Goal: Task Accomplishment & Management: Use online tool/utility

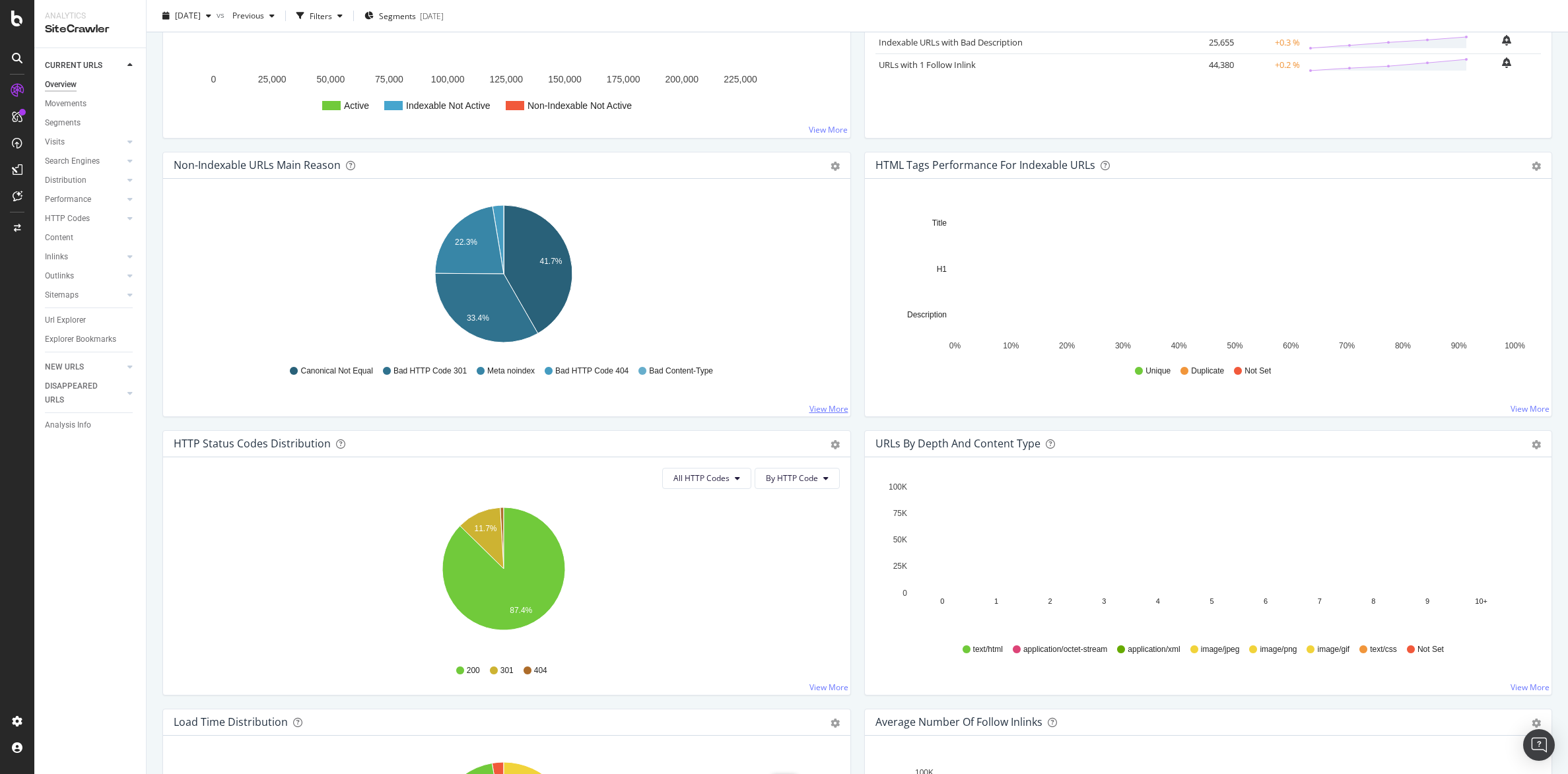
scroll to position [327, 0]
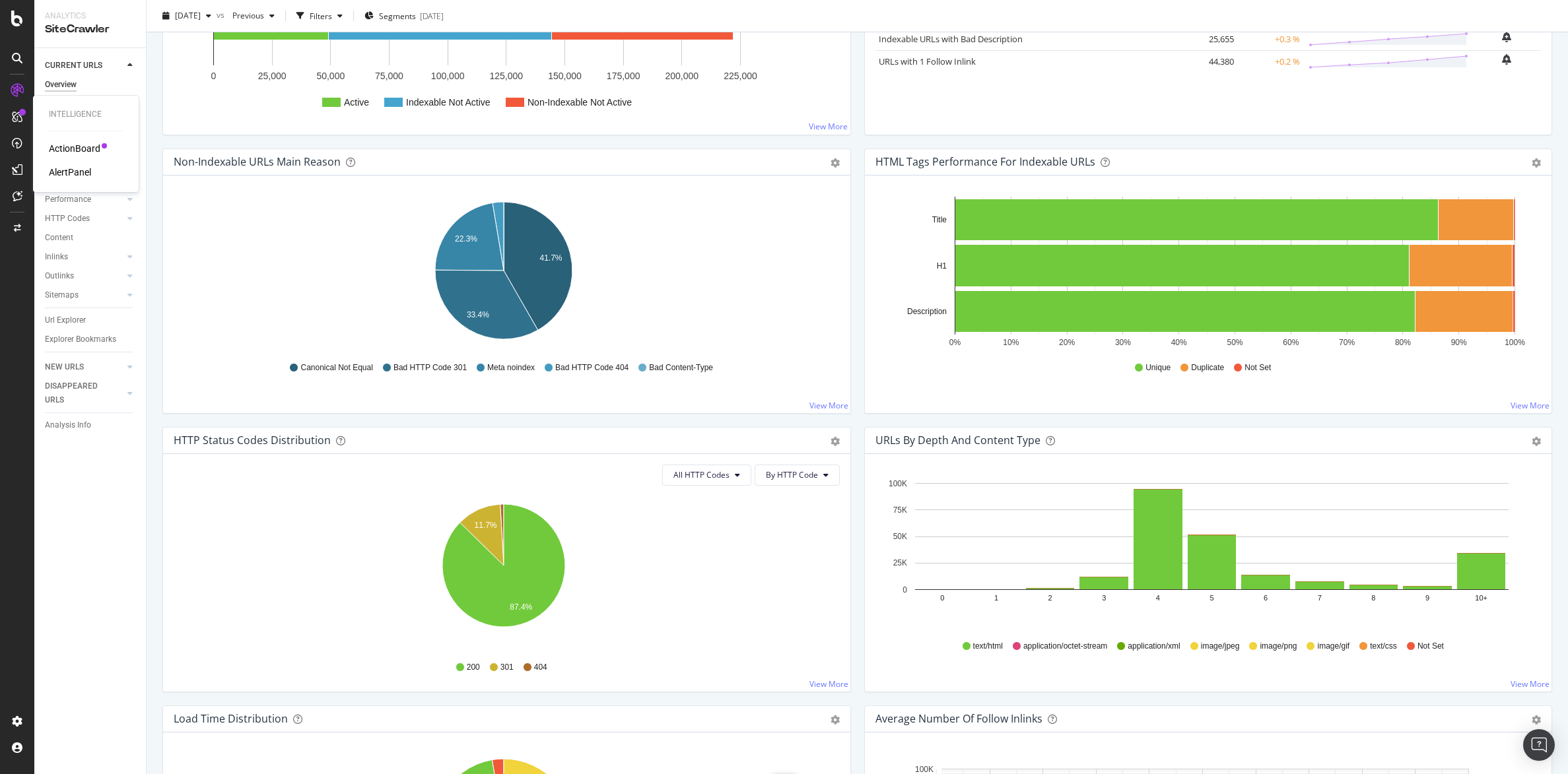
click at [74, 147] on div "ActionBoard" at bounding box center [75, 148] width 52 height 13
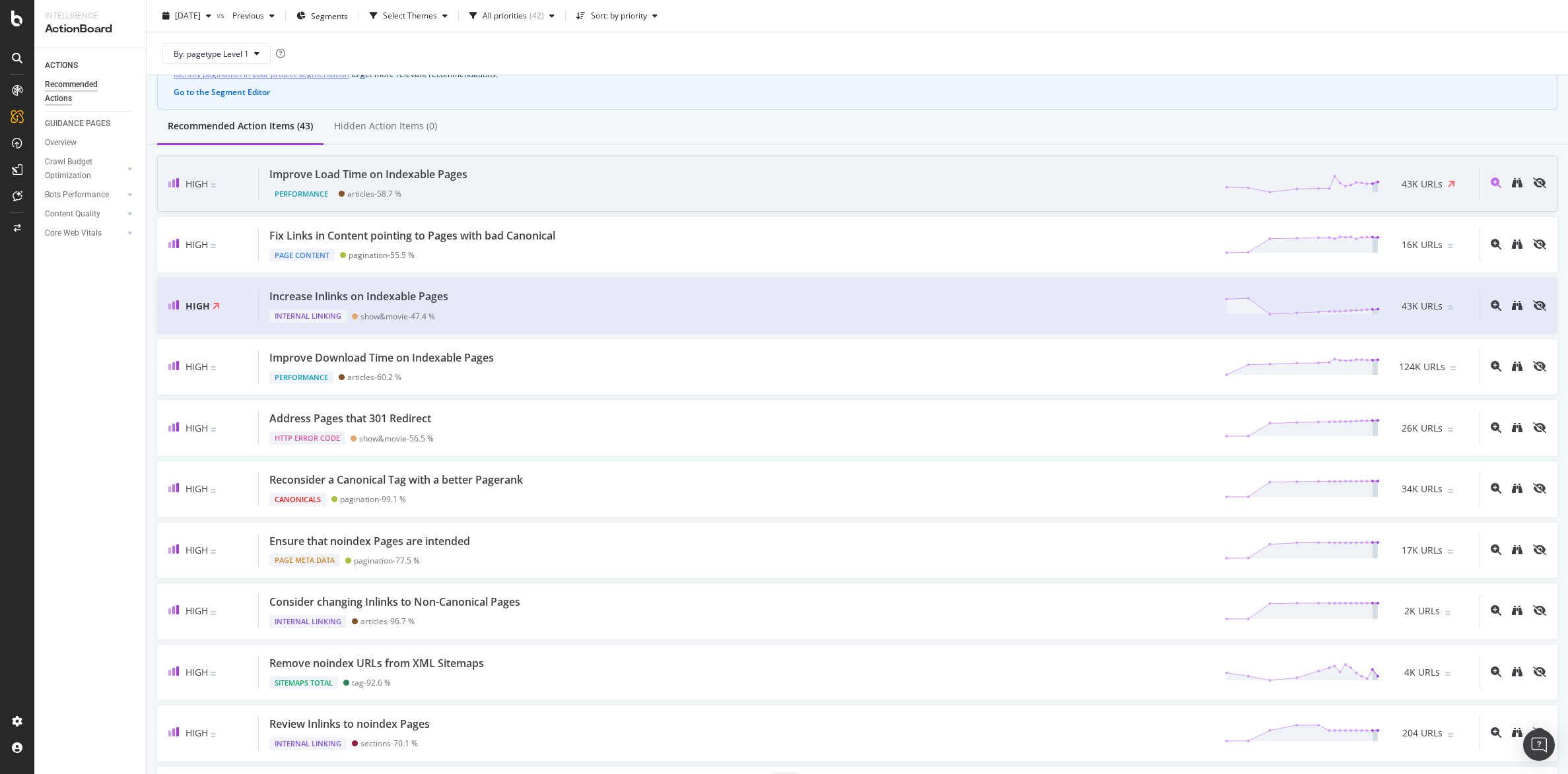
scroll to position [110, 0]
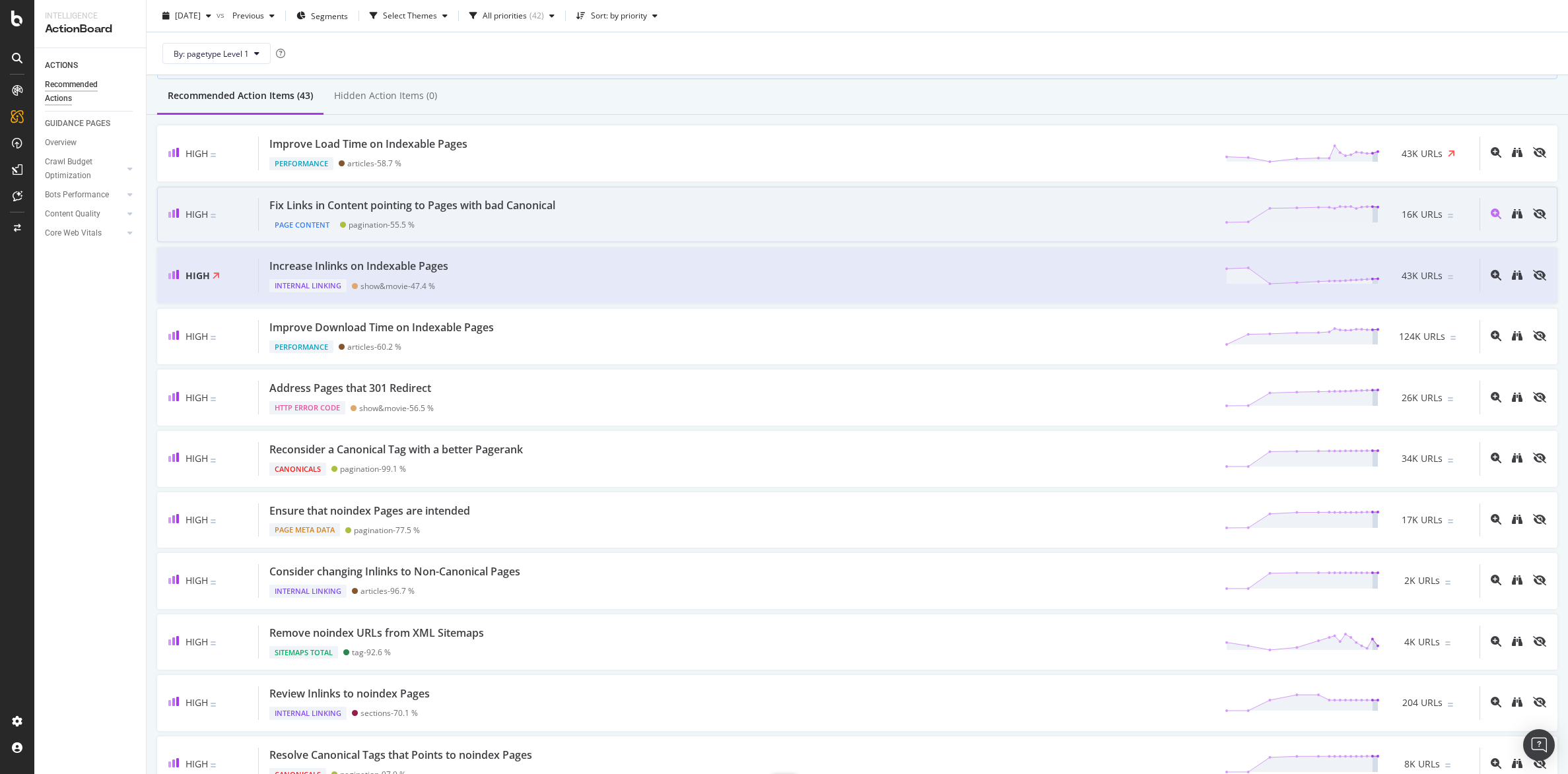
click at [541, 201] on div "Fix Links in Content pointing to Pages with bad Canonical" at bounding box center [412, 205] width 286 height 16
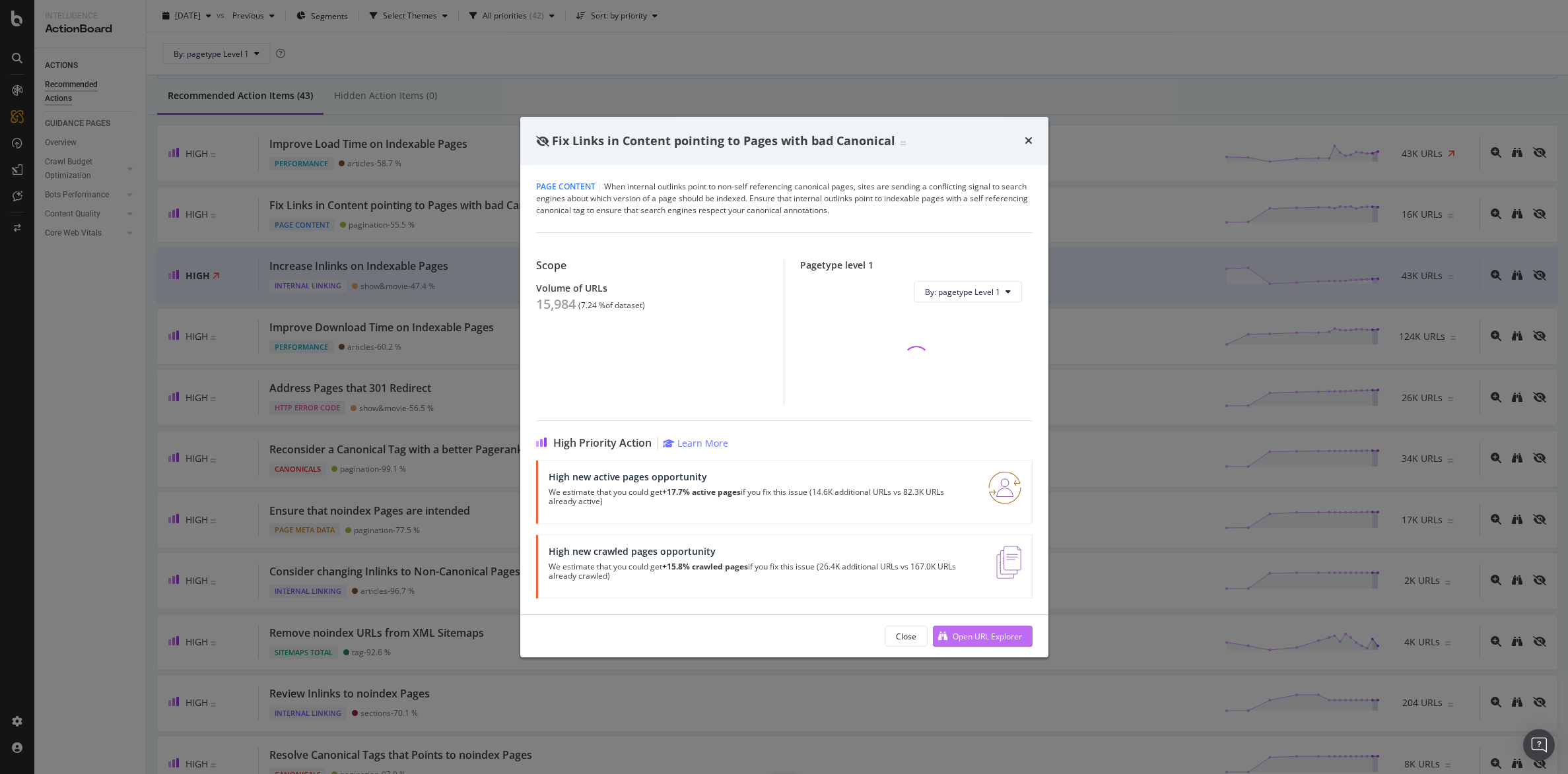
click at [976, 641] on div "Open URL Explorer" at bounding box center [987, 636] width 69 height 11
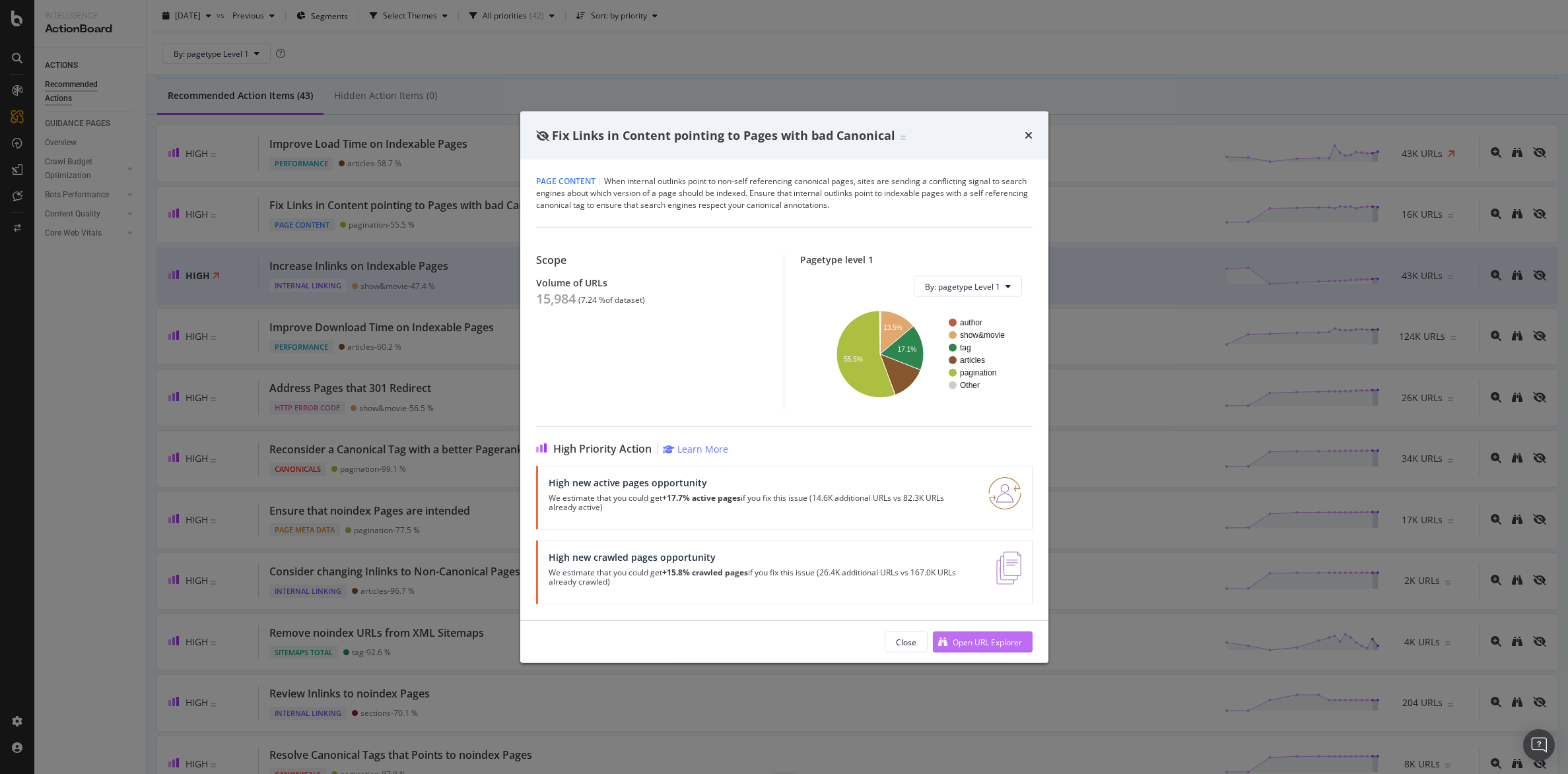
click at [980, 636] on div "Open URL Explorer" at bounding box center [977, 642] width 89 height 20
click at [1030, 138] on icon "times" at bounding box center [1028, 135] width 8 height 10
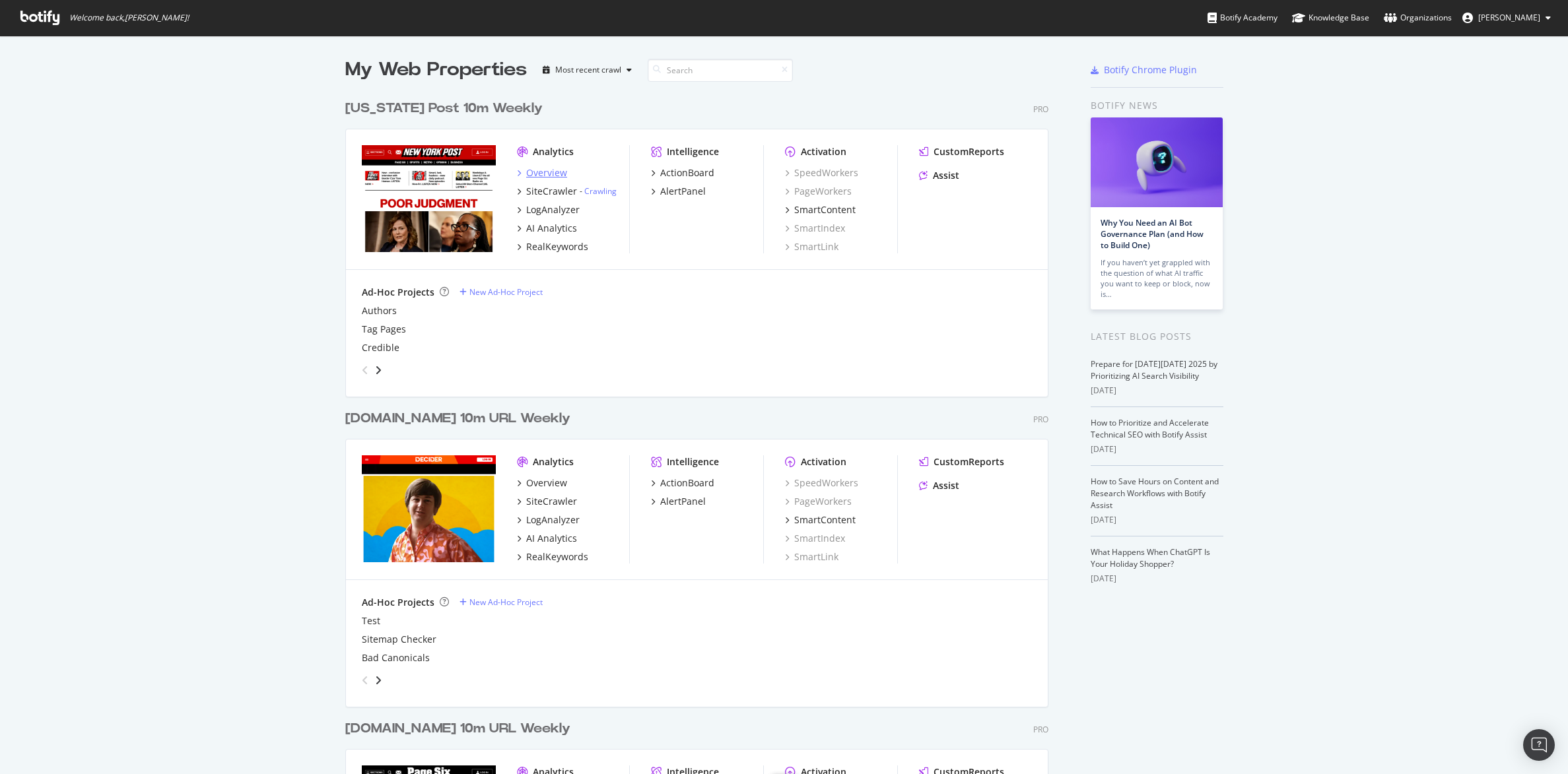
click at [535, 171] on div "Overview" at bounding box center [546, 173] width 41 height 13
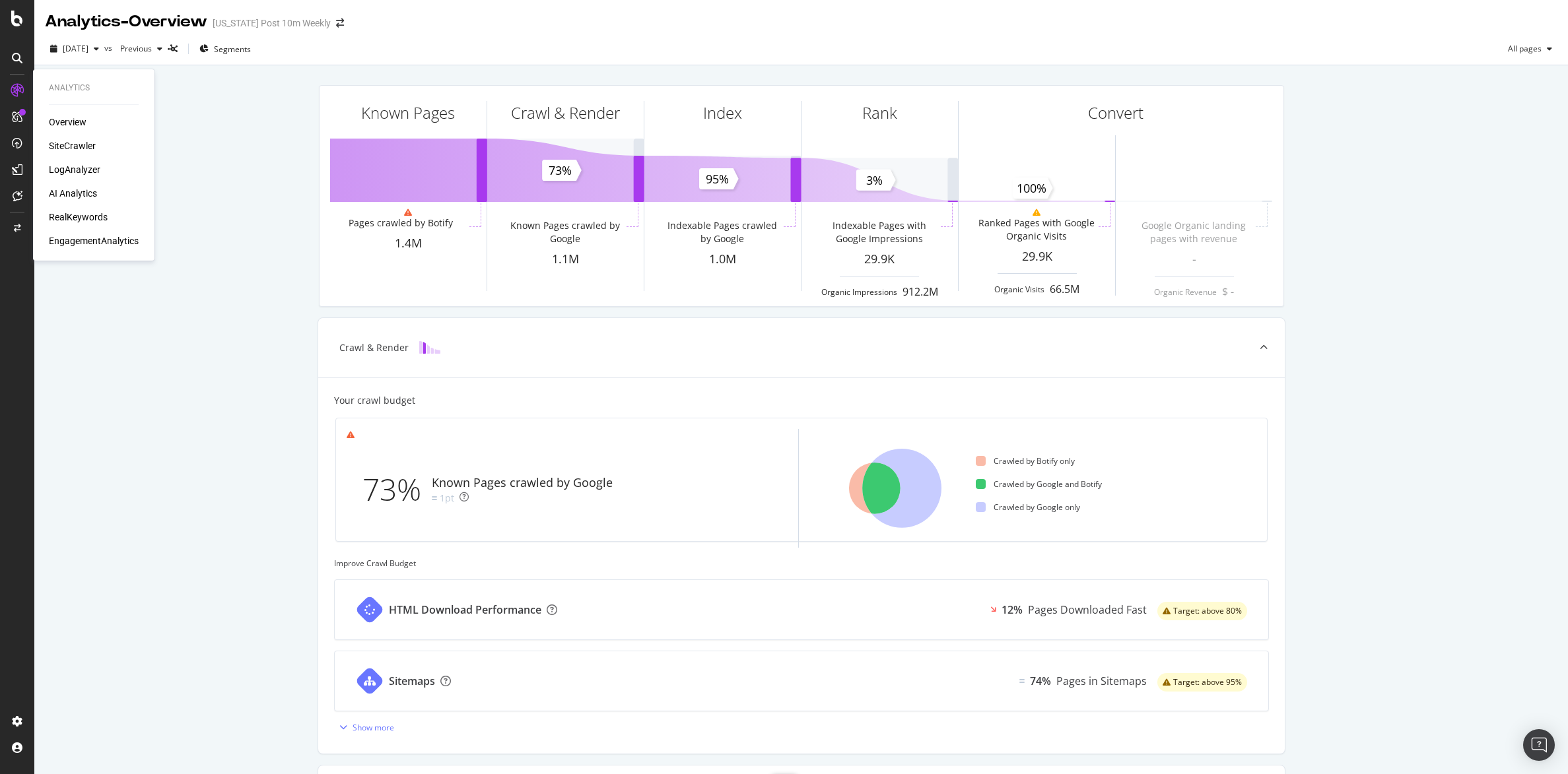
click at [83, 188] on div "AI Analytics" at bounding box center [72, 194] width 48 height 13
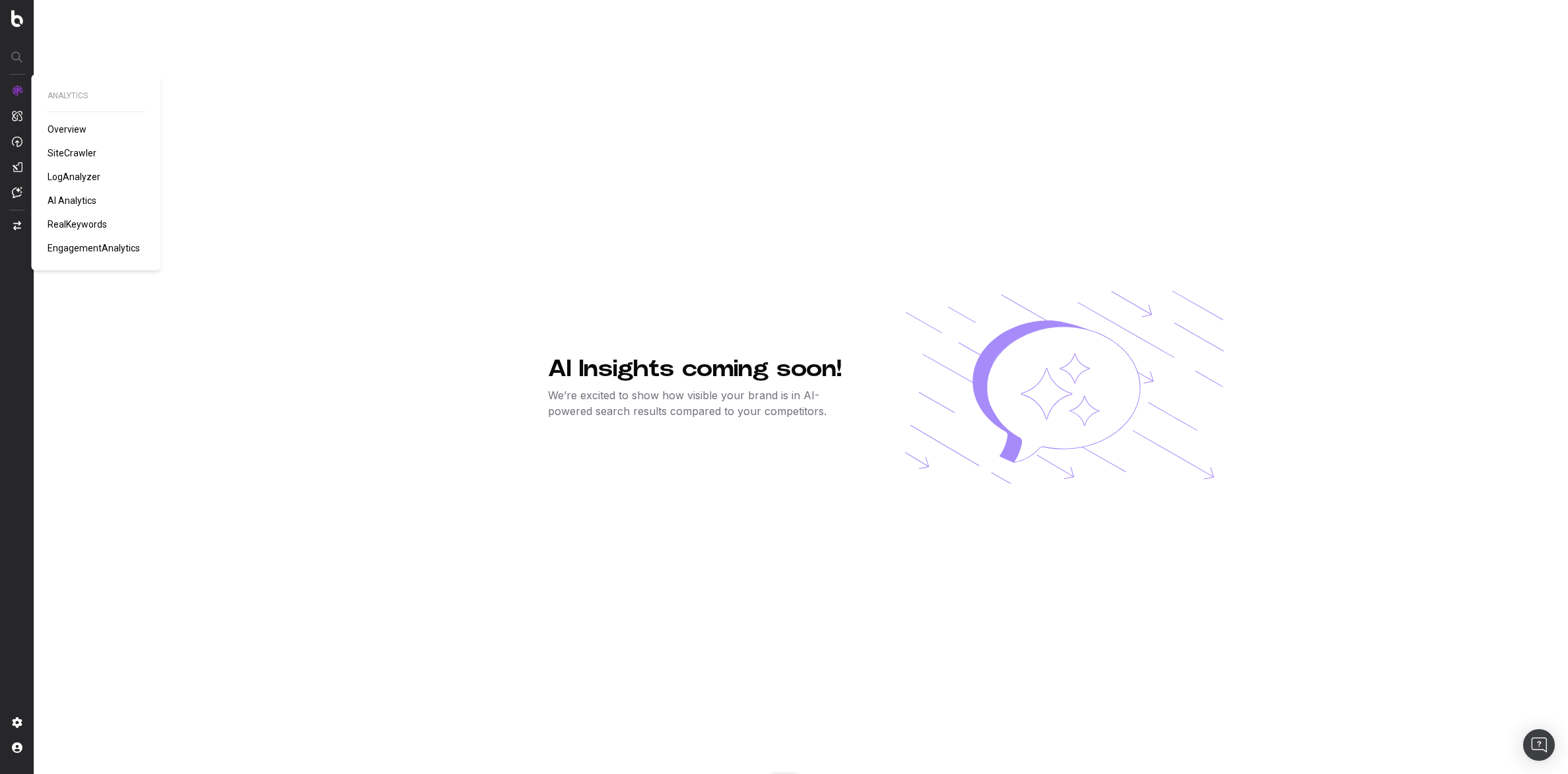
click at [66, 150] on span "SiteCrawler" at bounding box center [72, 153] width 49 height 10
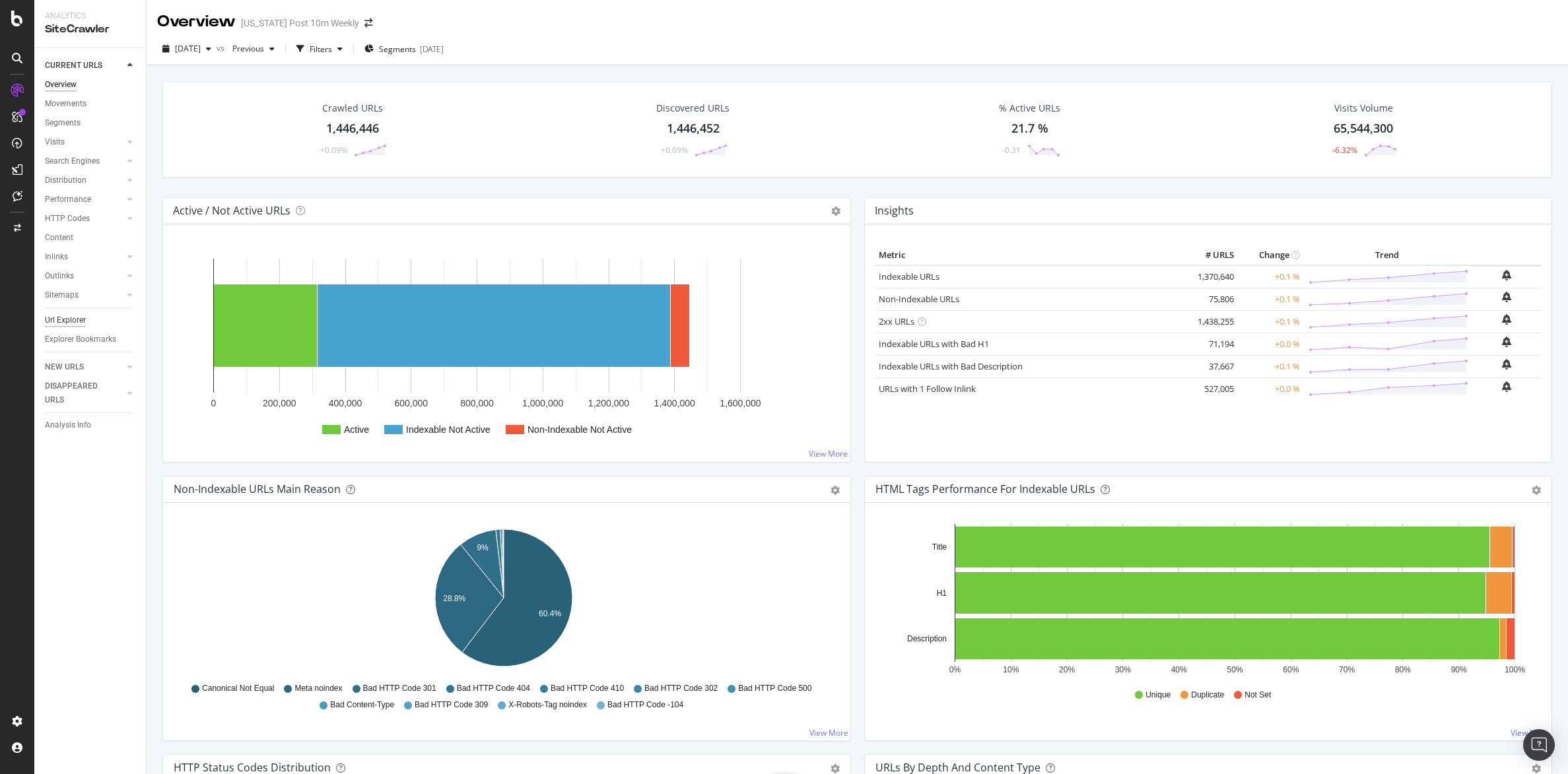
click at [74, 317] on div "Url Explorer" at bounding box center [65, 321] width 41 height 14
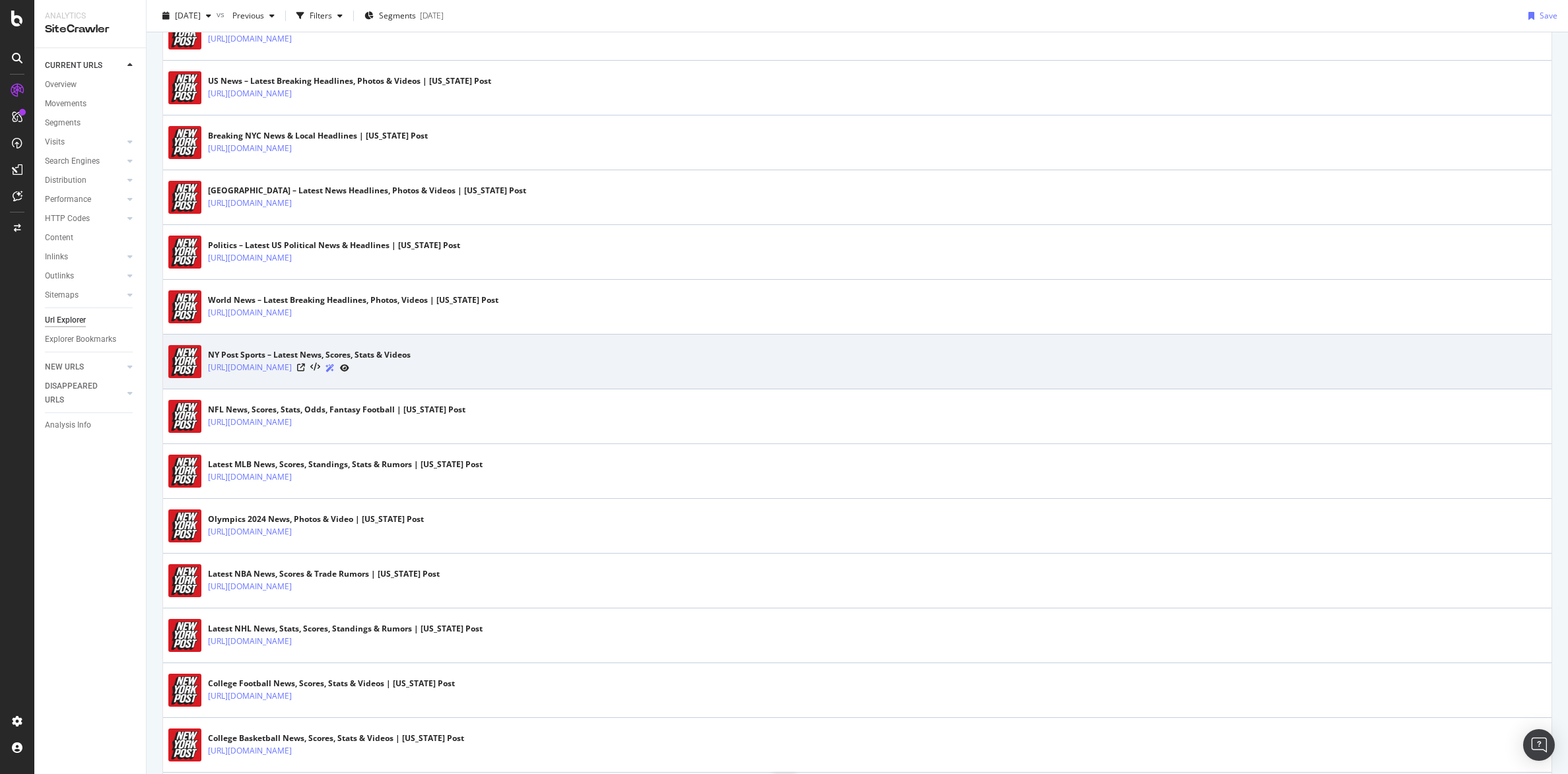
scroll to position [453, 0]
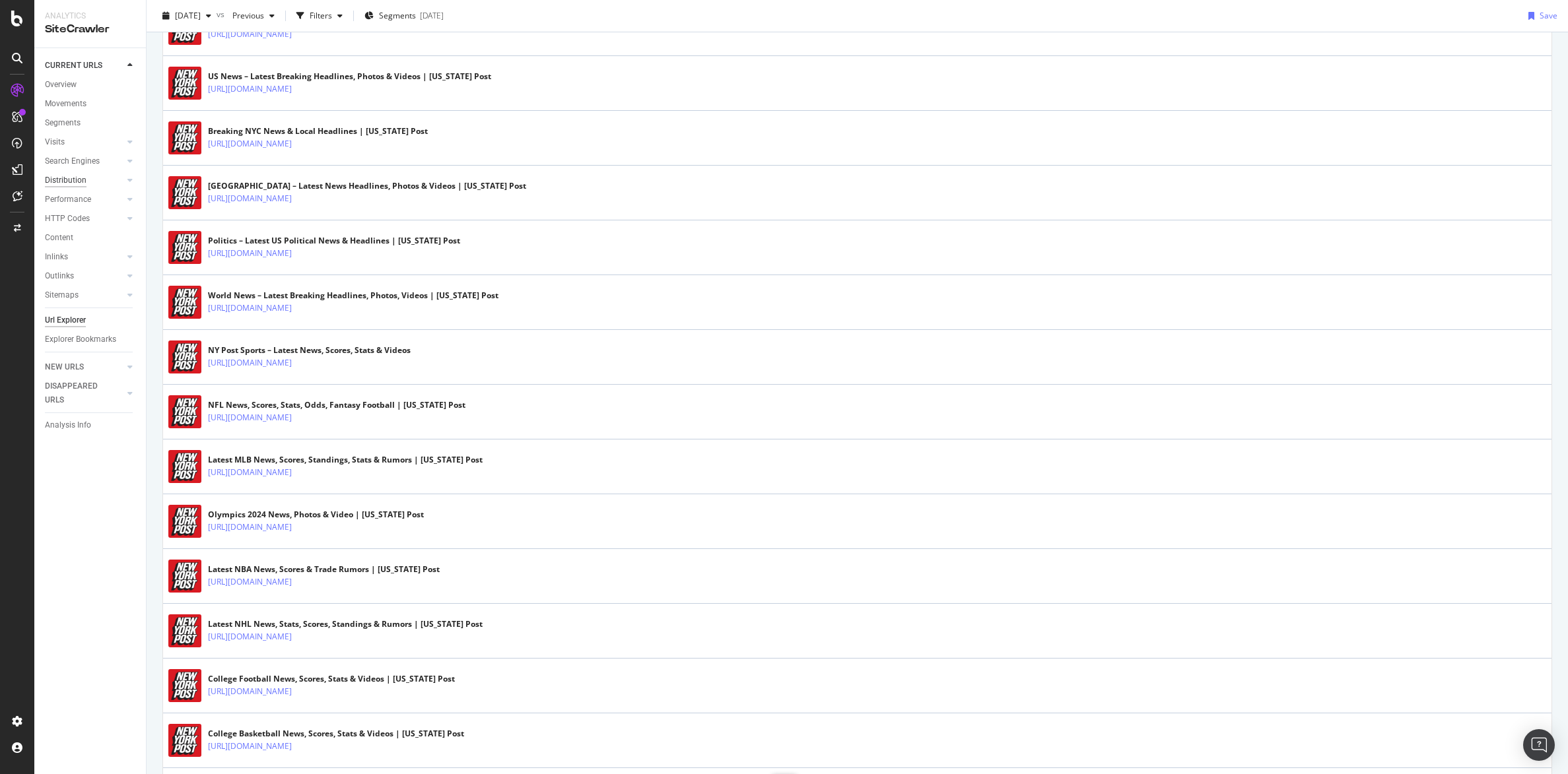
click at [66, 182] on div "Distribution" at bounding box center [66, 180] width 41 height 14
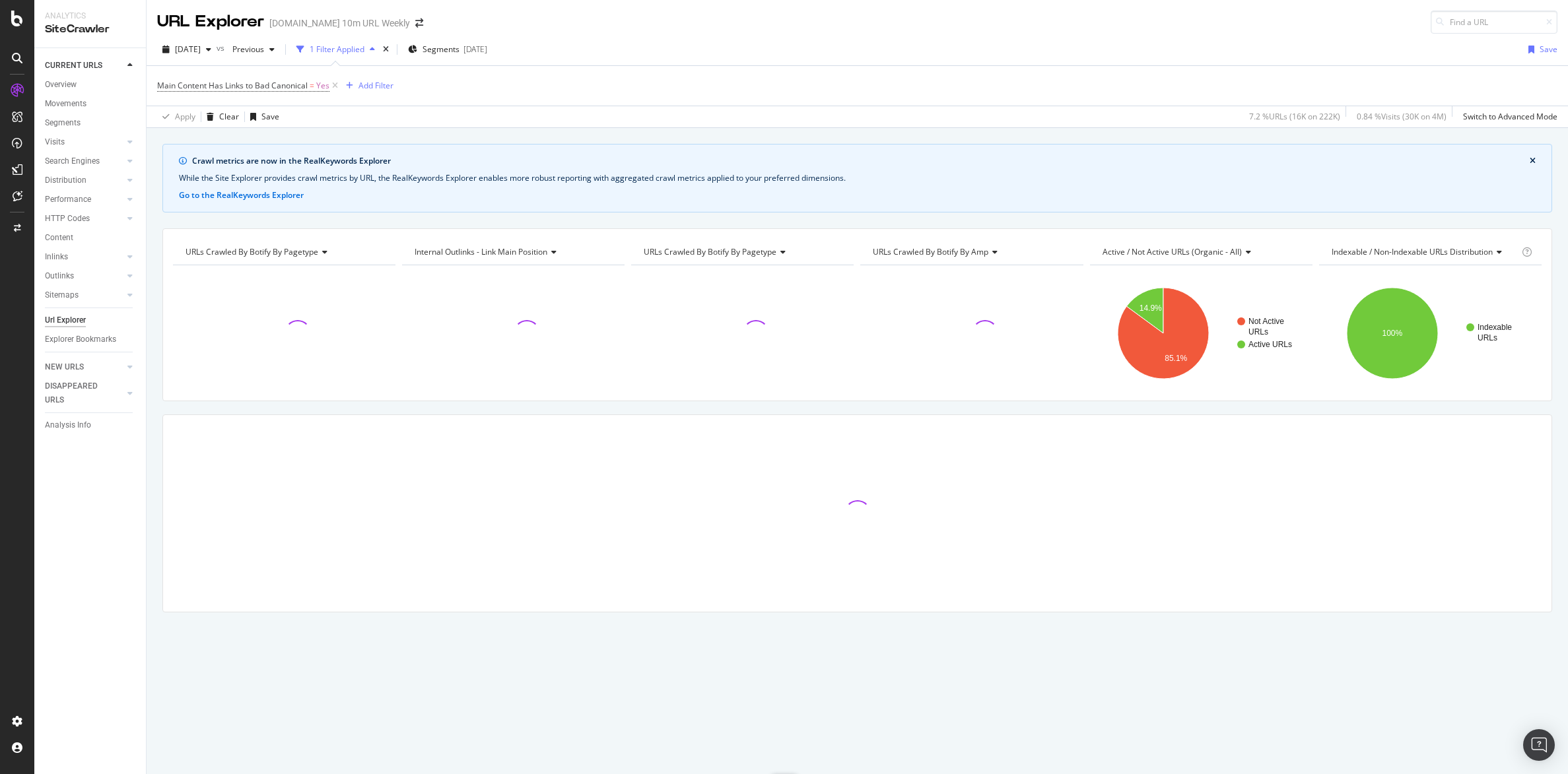
click at [1532, 161] on icon "close banner" at bounding box center [1533, 161] width 6 height 8
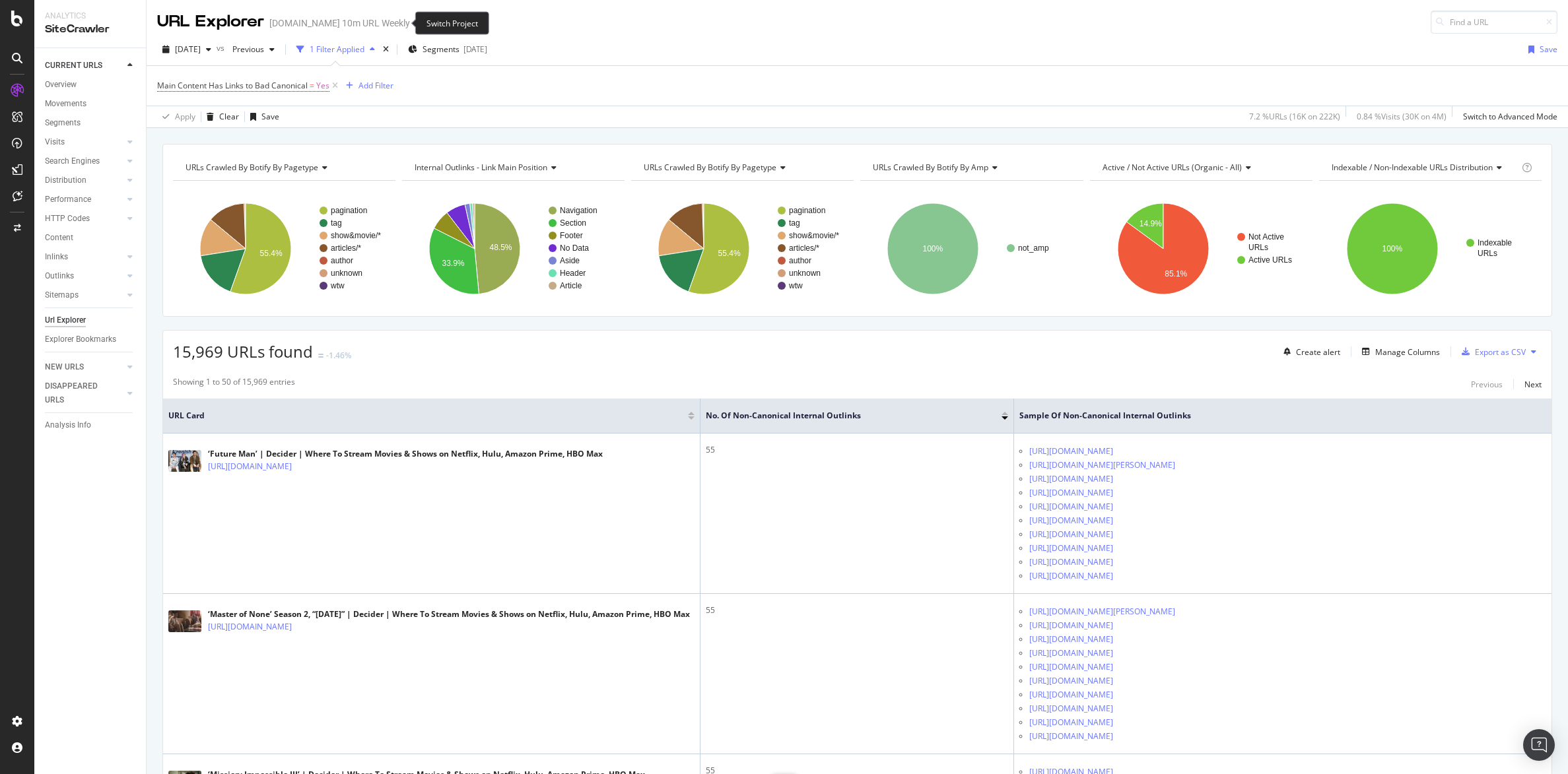
click at [415, 24] on icon "arrow-right-arrow-left" at bounding box center [419, 23] width 8 height 10
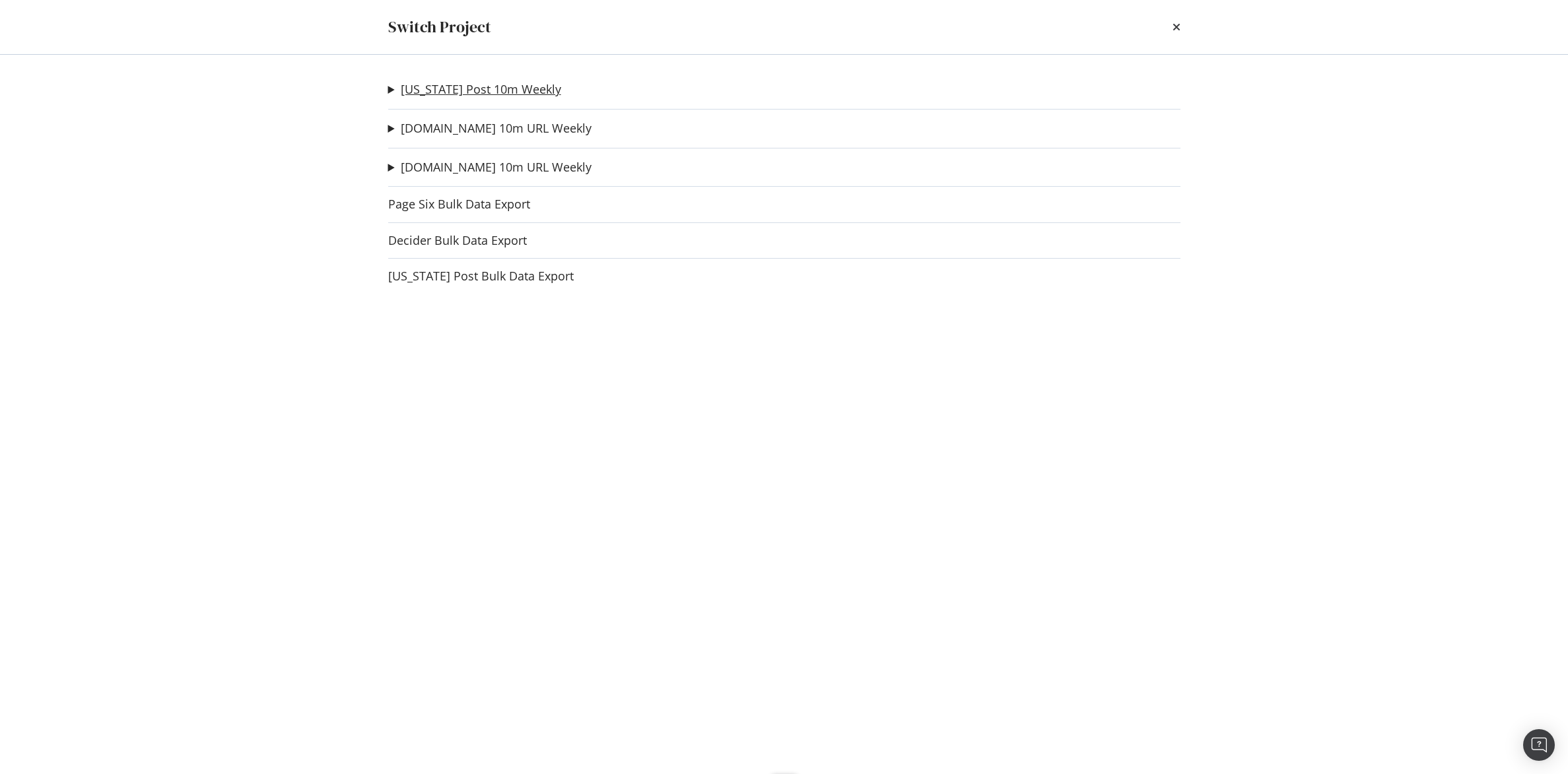
click at [502, 87] on link "[US_STATE] Post 10m Weekly" at bounding box center [481, 89] width 160 height 14
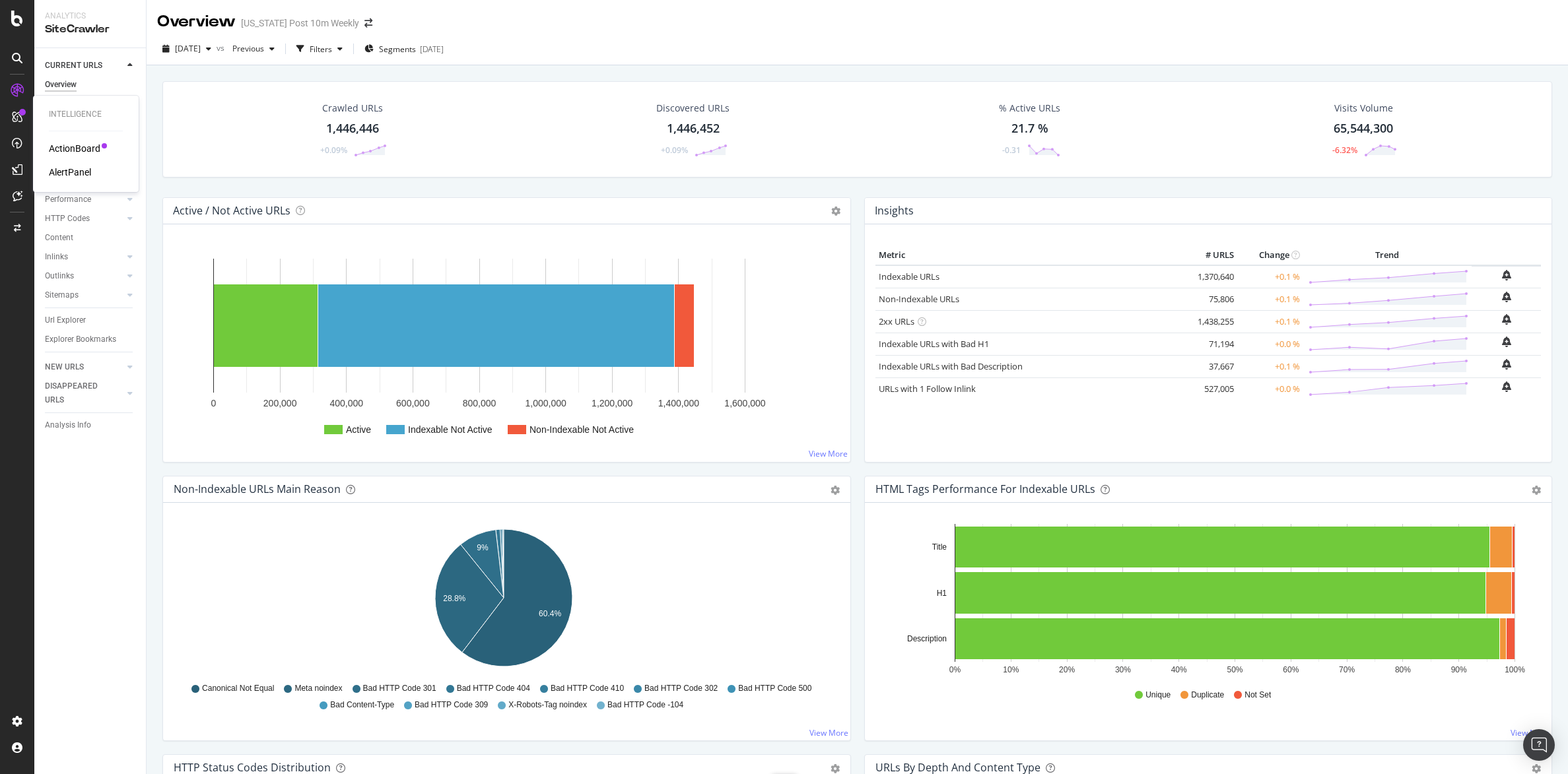
click at [73, 145] on div "ActionBoard" at bounding box center [75, 148] width 52 height 13
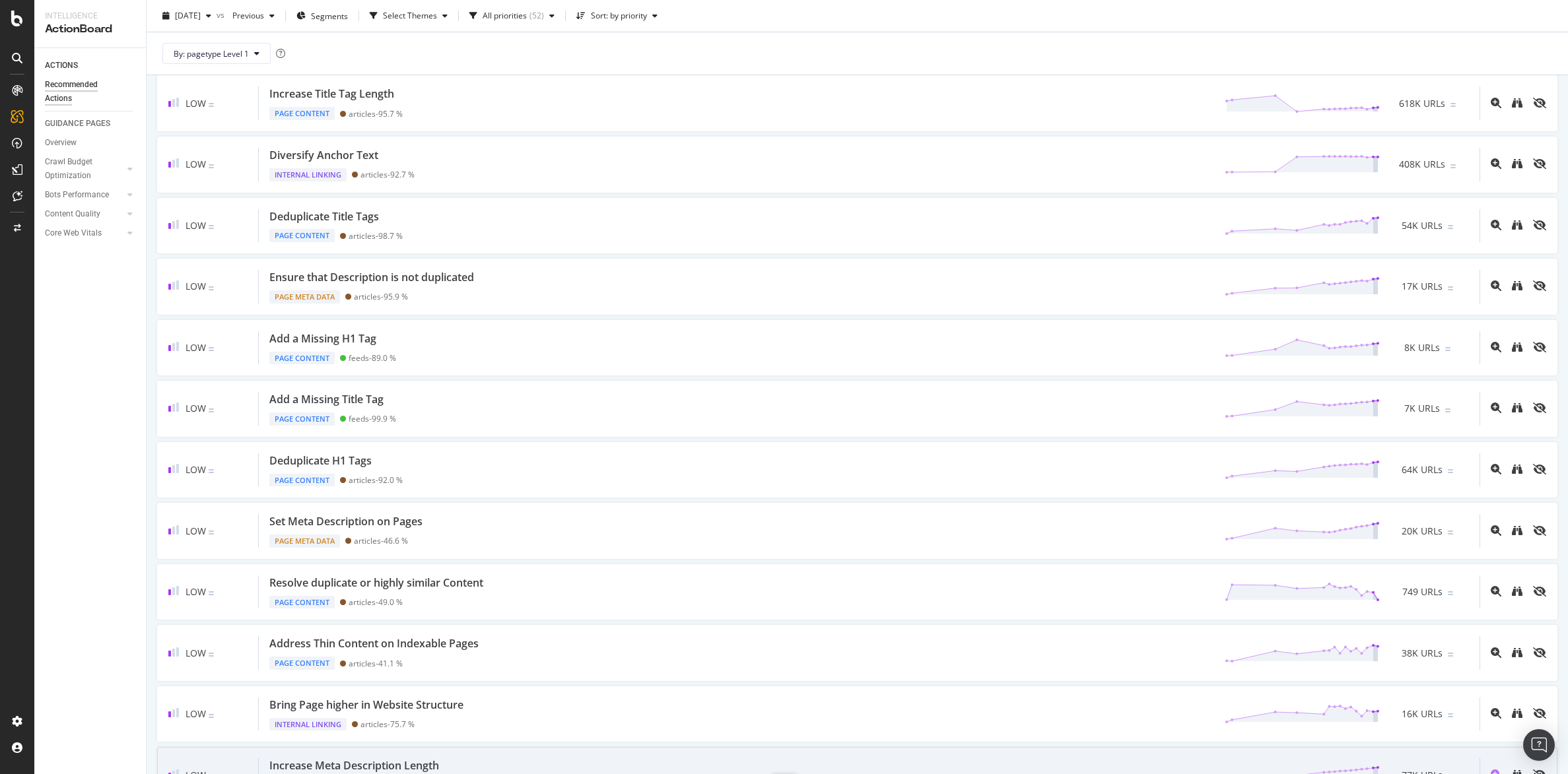
scroll to position [81, 0]
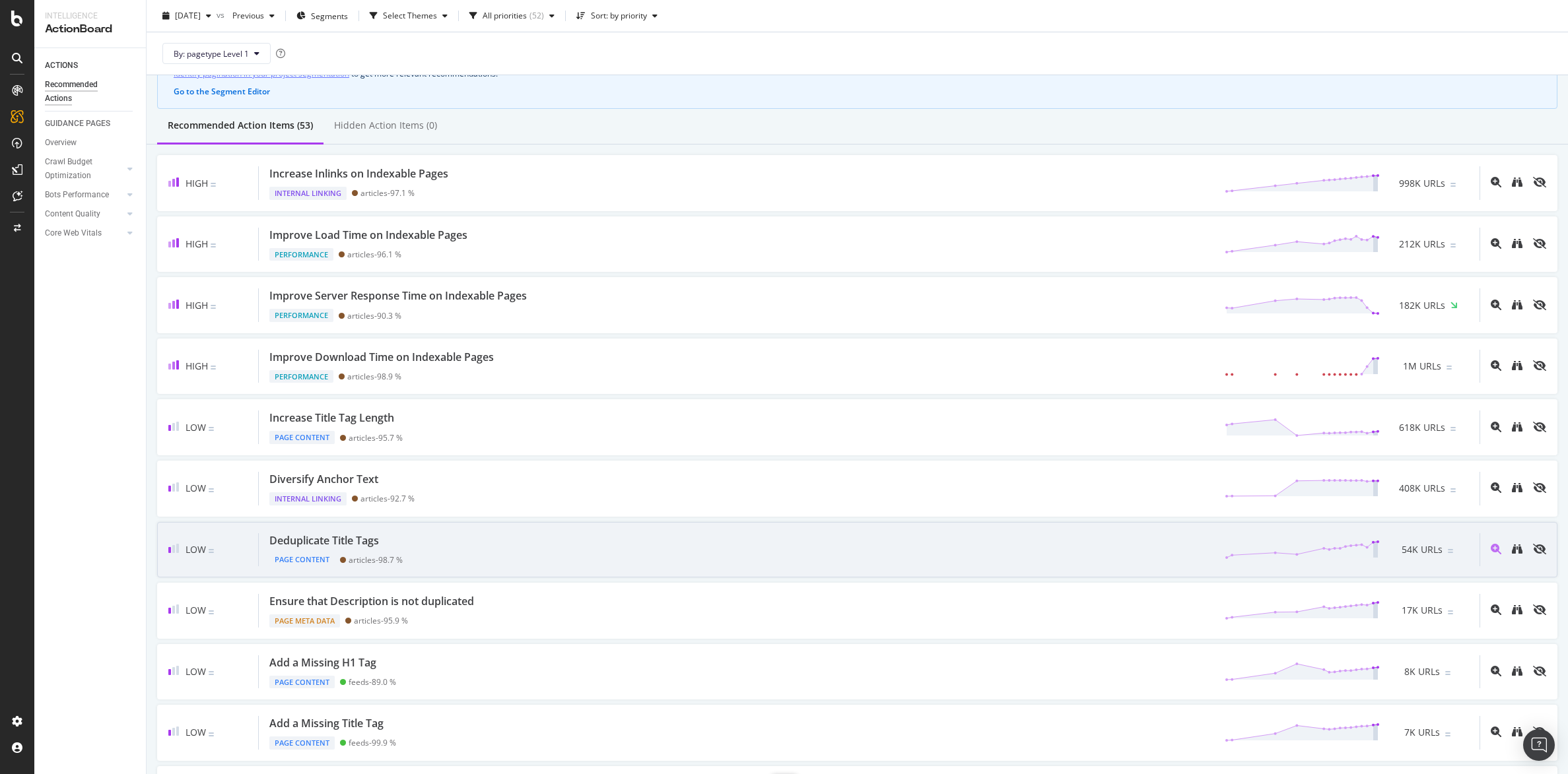
click at [335, 544] on div "Deduplicate Title Tags" at bounding box center [324, 541] width 109 height 16
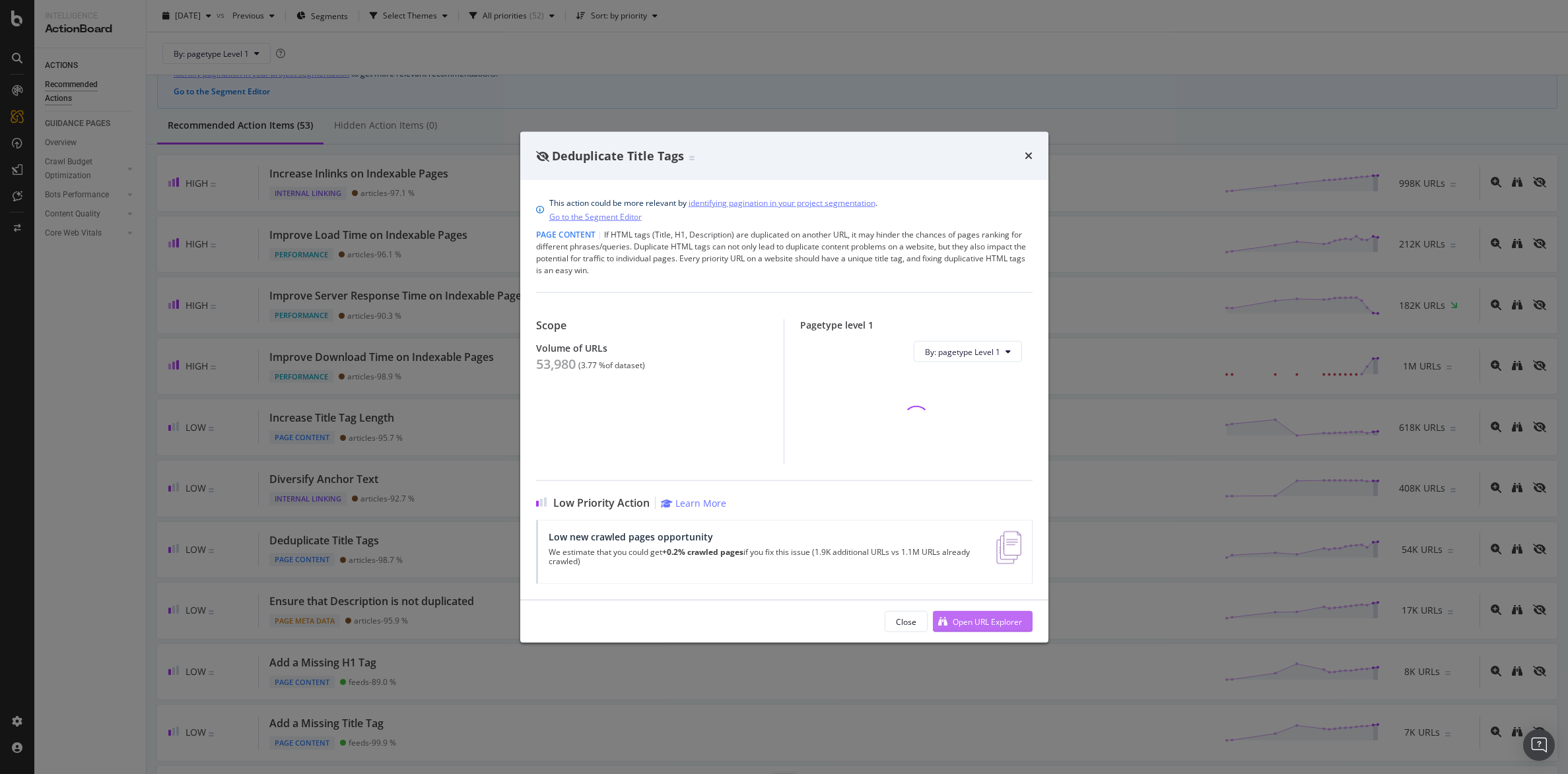
click at [990, 612] on div "Open URL Explorer" at bounding box center [977, 622] width 89 height 20
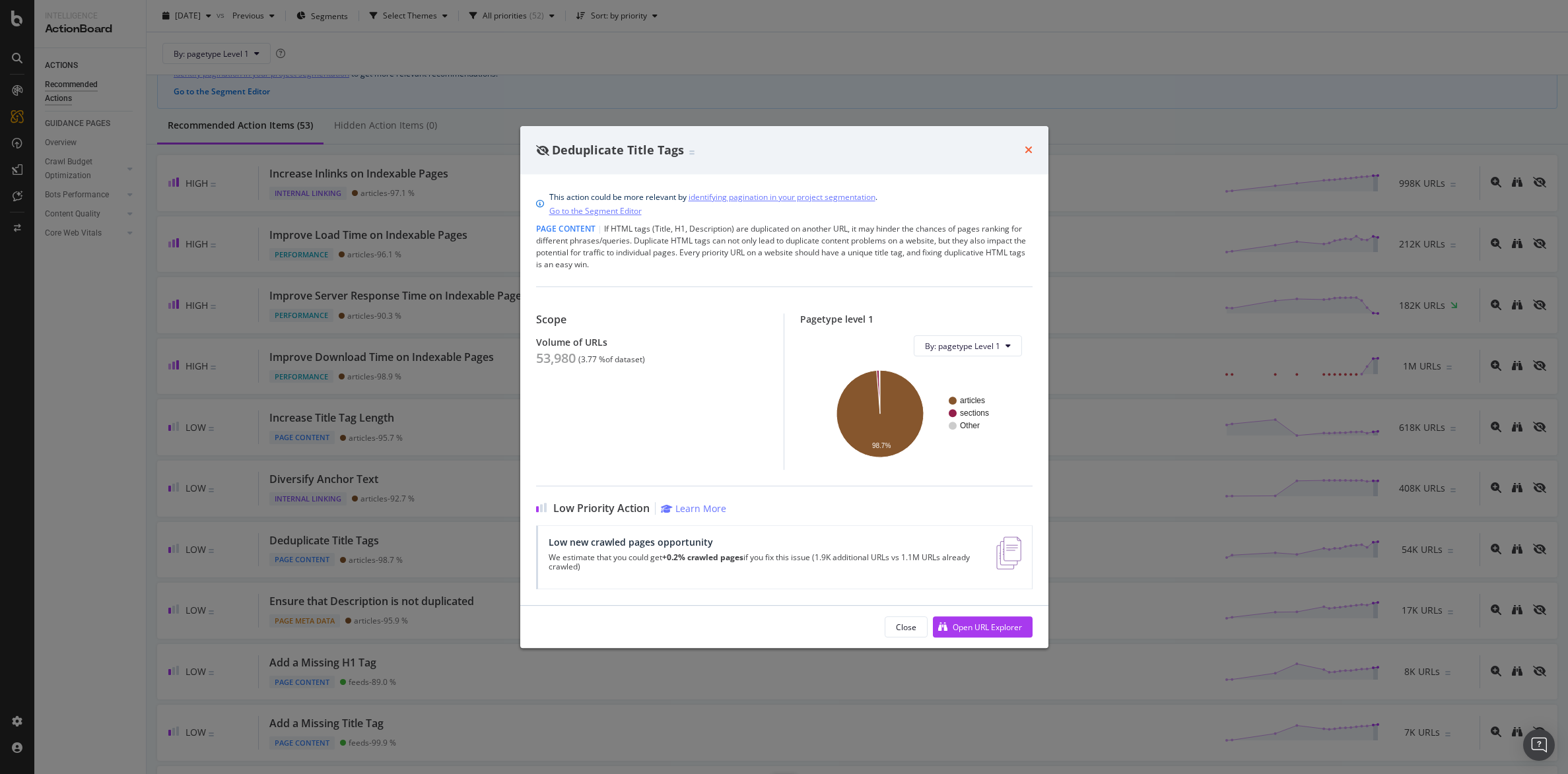
click at [1024, 148] on icon "times" at bounding box center [1028, 150] width 8 height 10
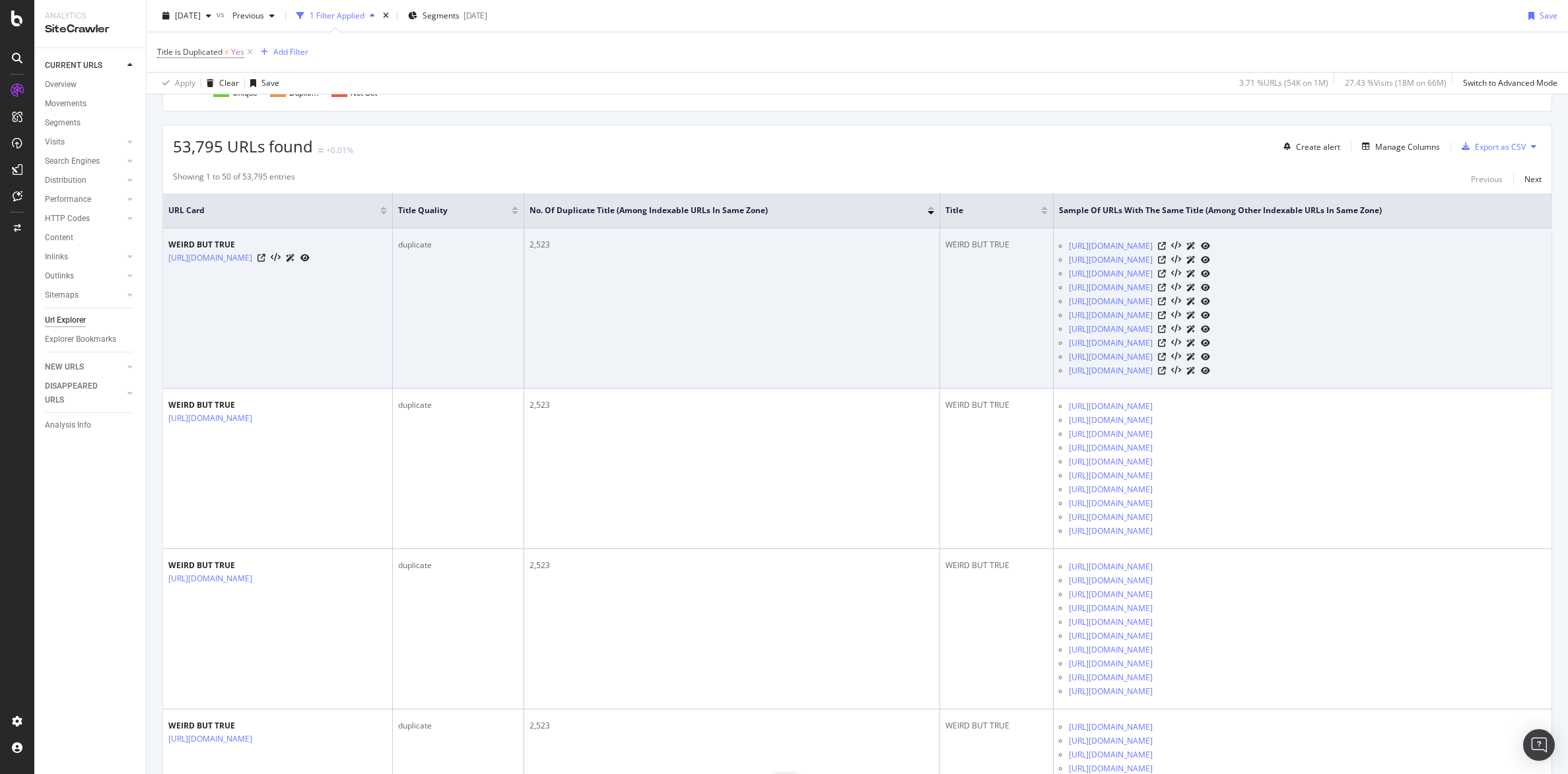
scroll to position [495, 0]
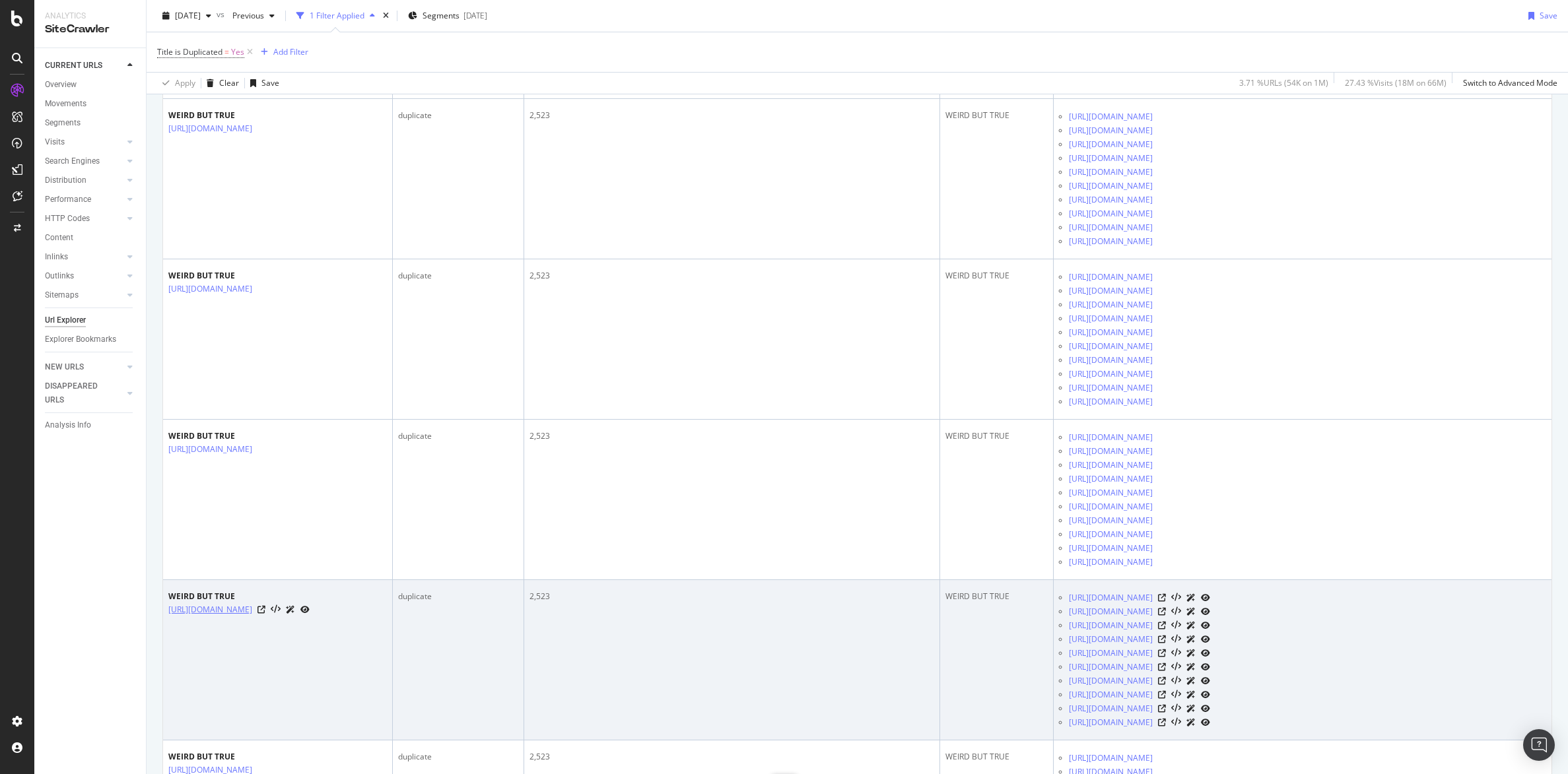
click at [252, 610] on link "https://nypost.com/2005/09/28/weird-but-true-1233/" at bounding box center [210, 610] width 84 height 13
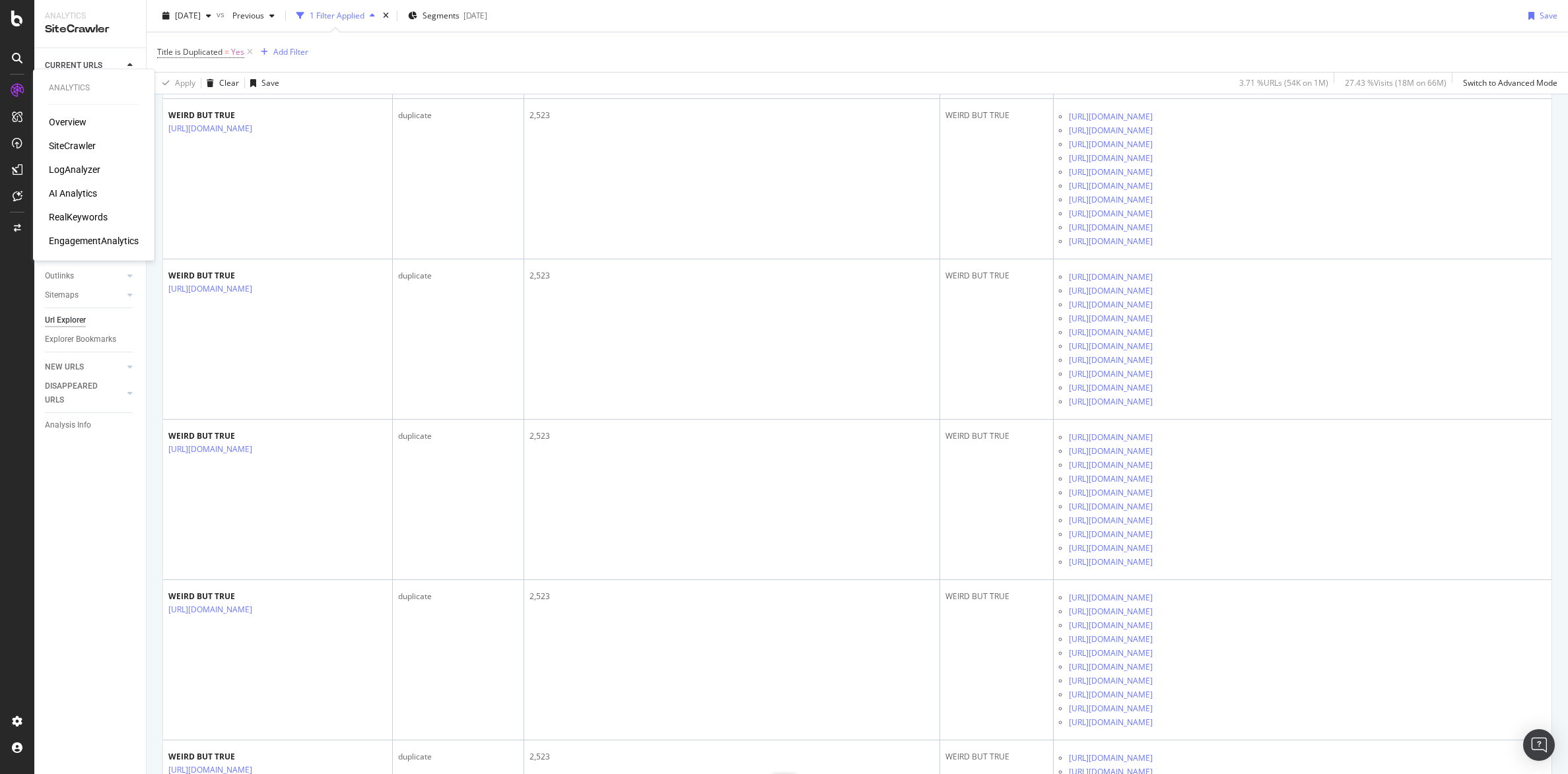
click at [75, 195] on div "AI Analytics" at bounding box center [72, 194] width 48 height 13
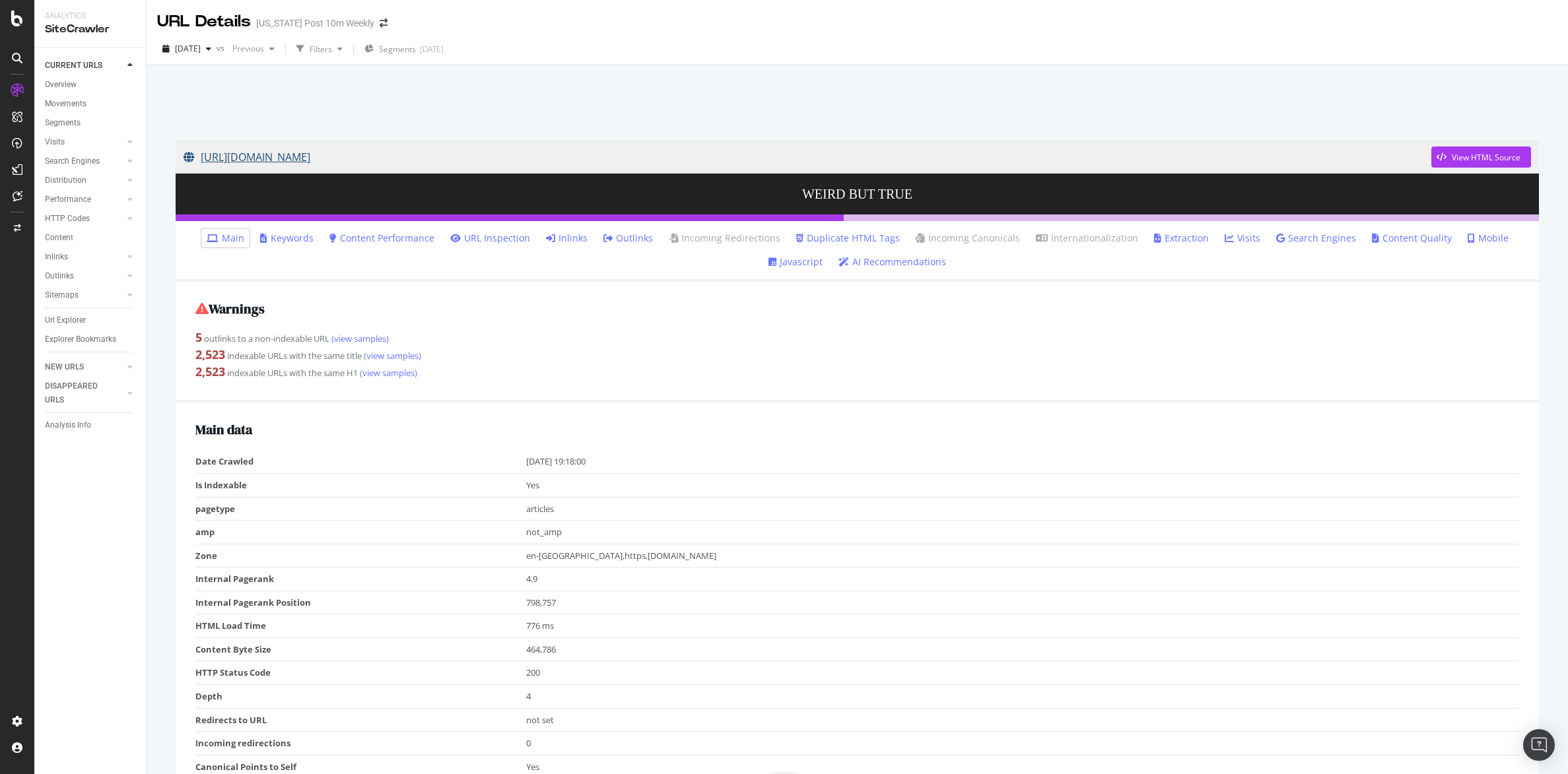
click at [452, 158] on link "[URL][DOMAIN_NAME]" at bounding box center [807, 157] width 1247 height 33
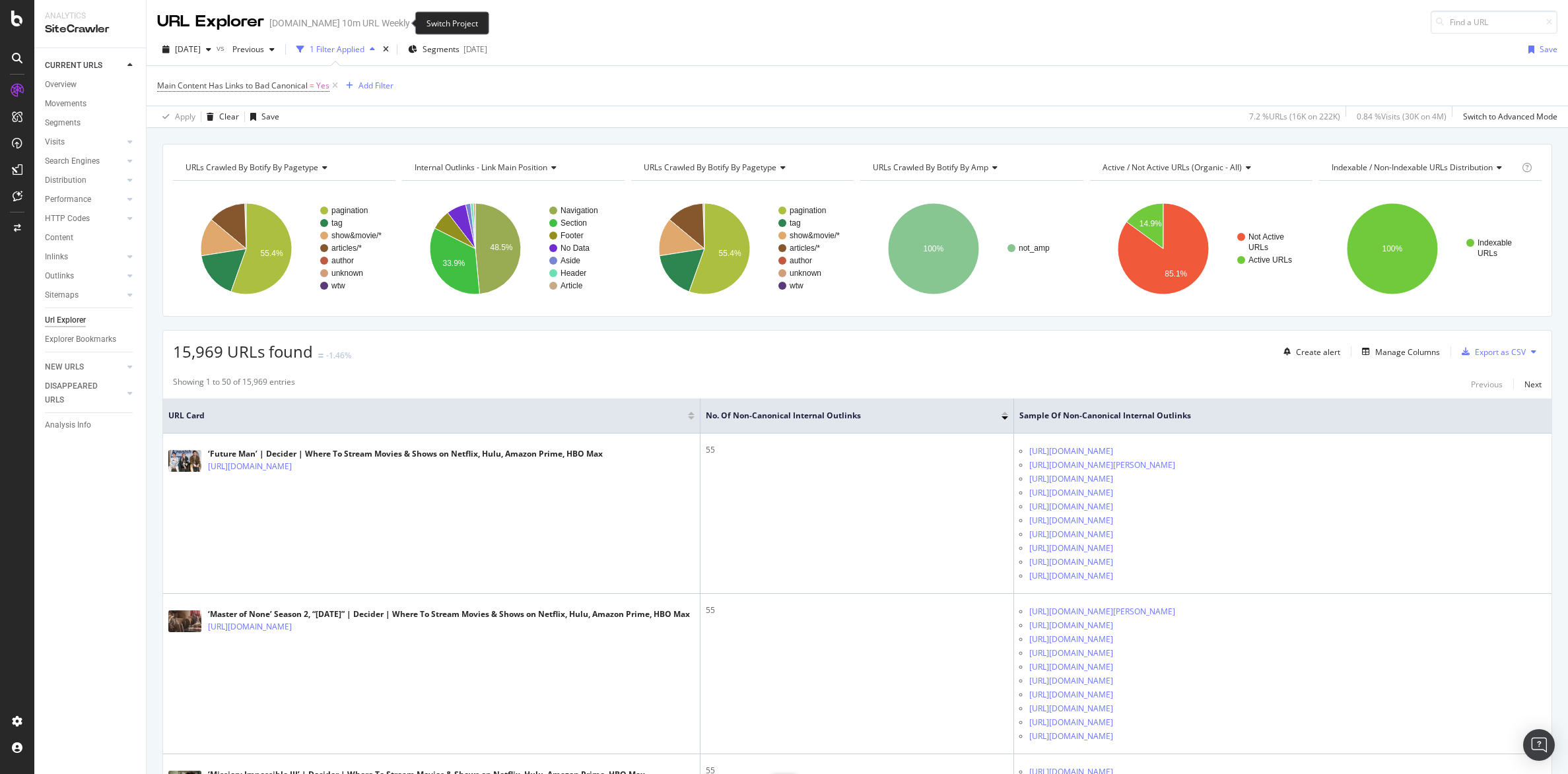
click at [415, 21] on icon "arrow-right-arrow-left" at bounding box center [419, 23] width 8 height 10
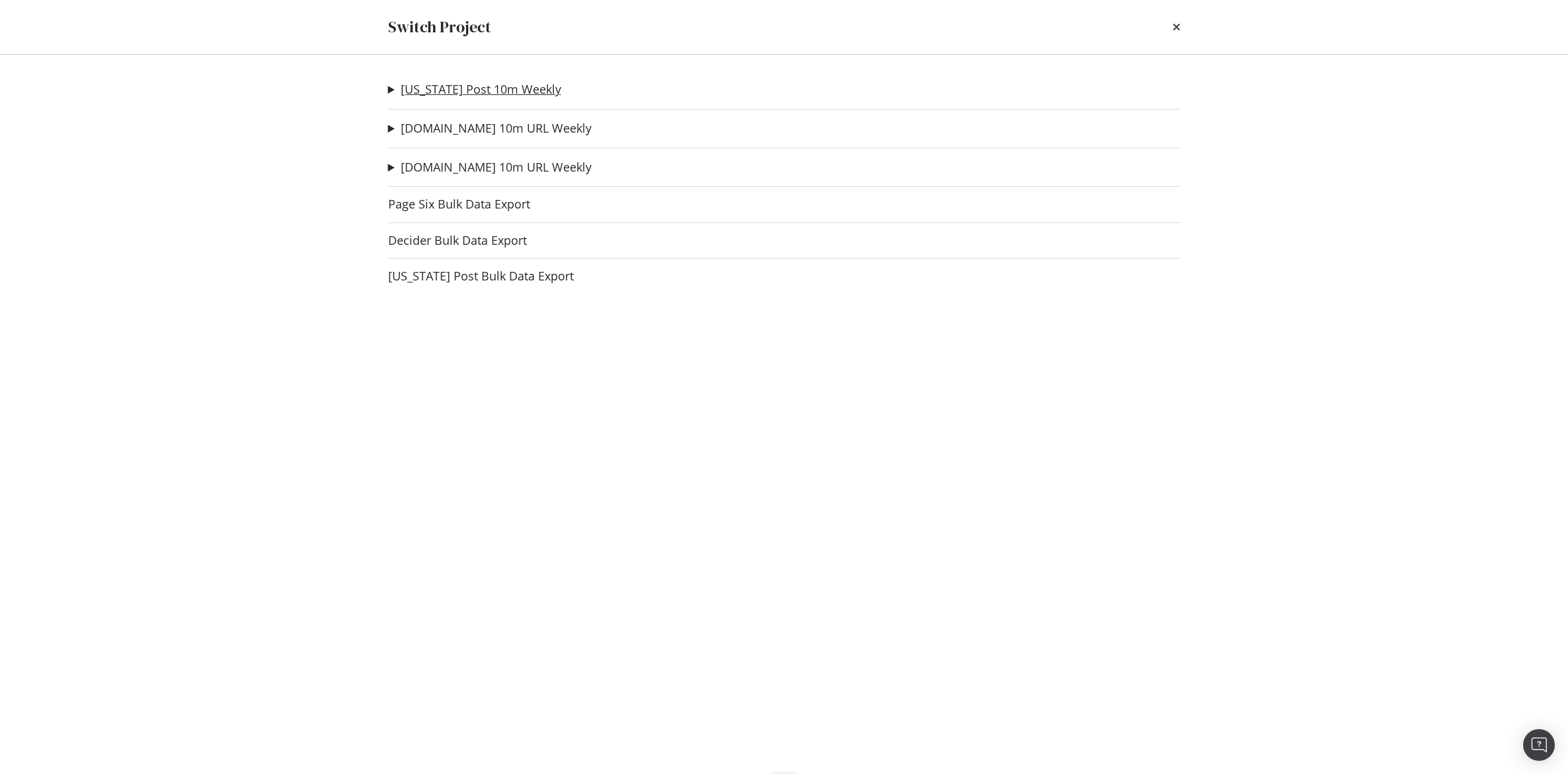
click at [420, 90] on link "[US_STATE] Post 10m Weekly" at bounding box center [481, 89] width 160 height 14
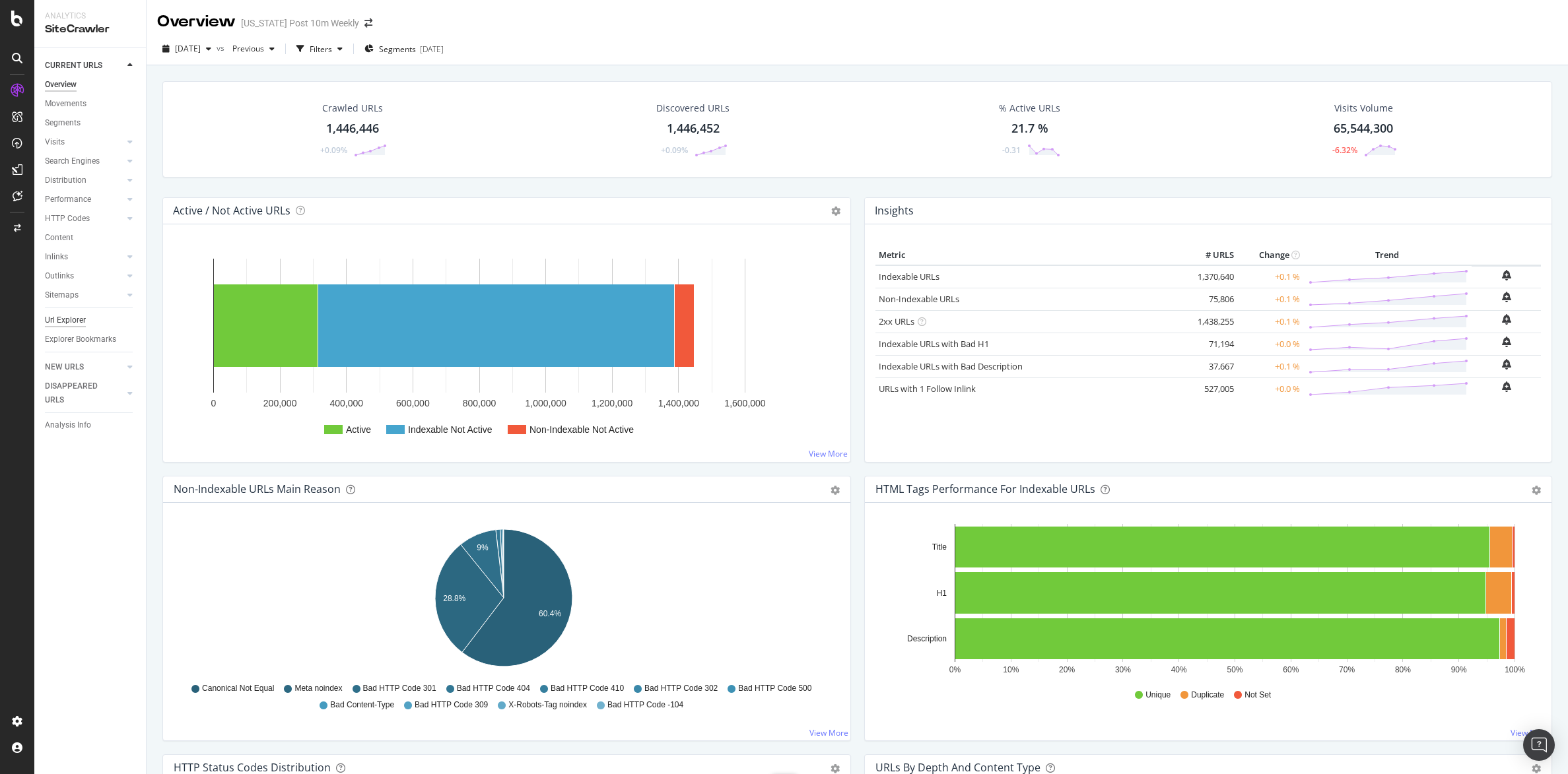
click at [67, 322] on div "Url Explorer" at bounding box center [65, 321] width 41 height 14
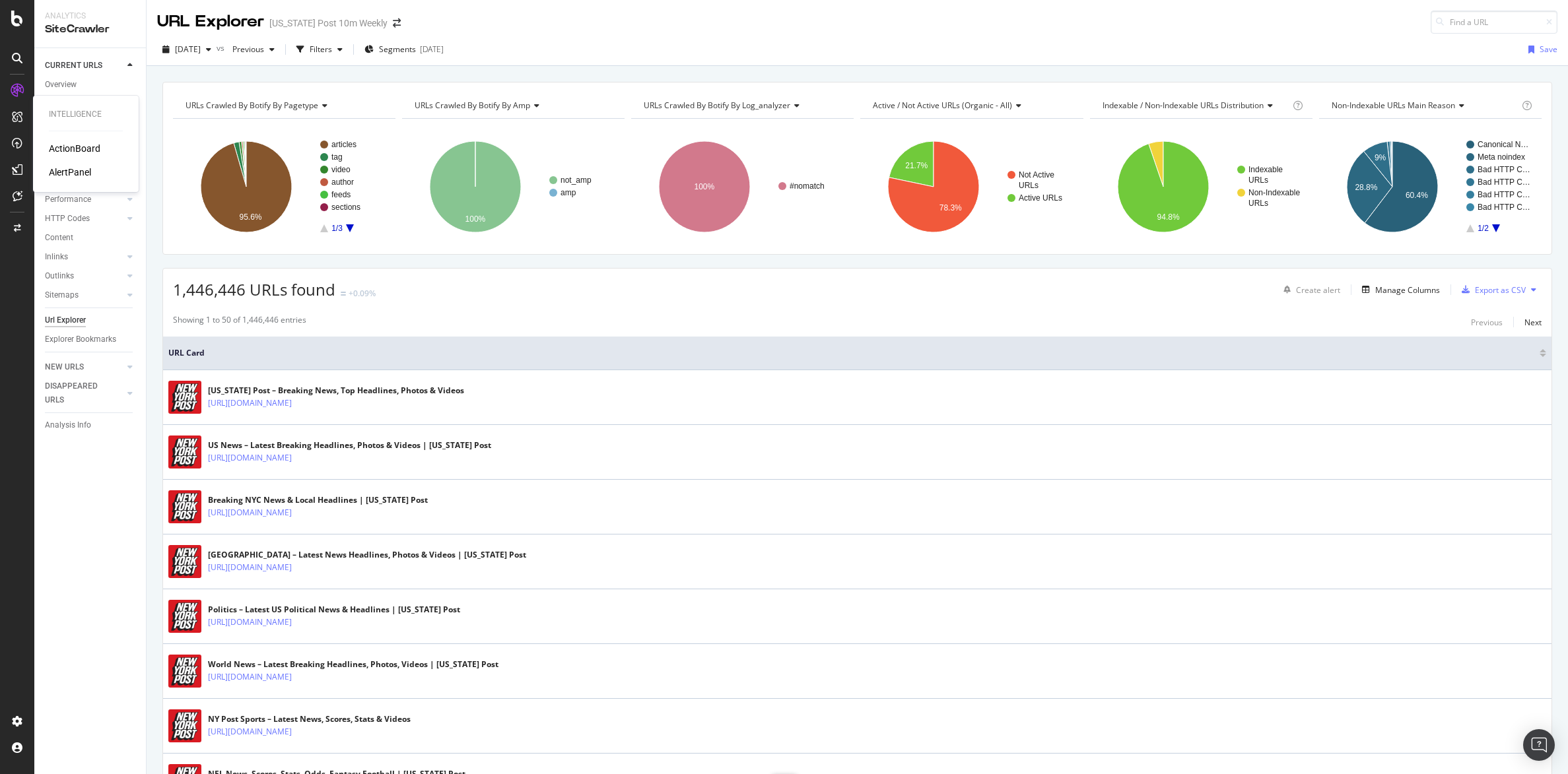
click at [83, 168] on div "AlertPanel" at bounding box center [69, 172] width 42 height 13
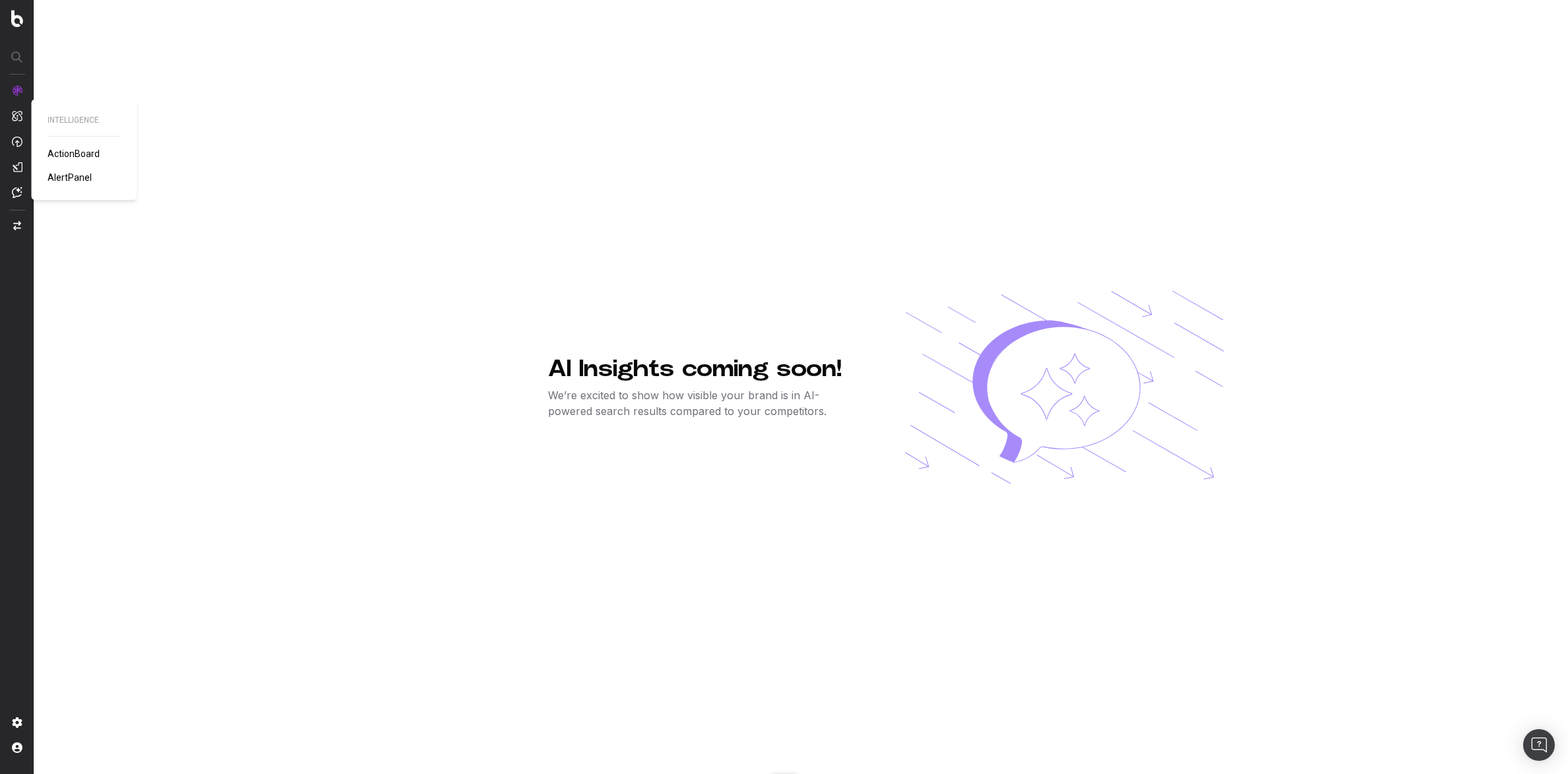
click at [64, 150] on span "ActionBoard" at bounding box center [73, 154] width 52 height 10
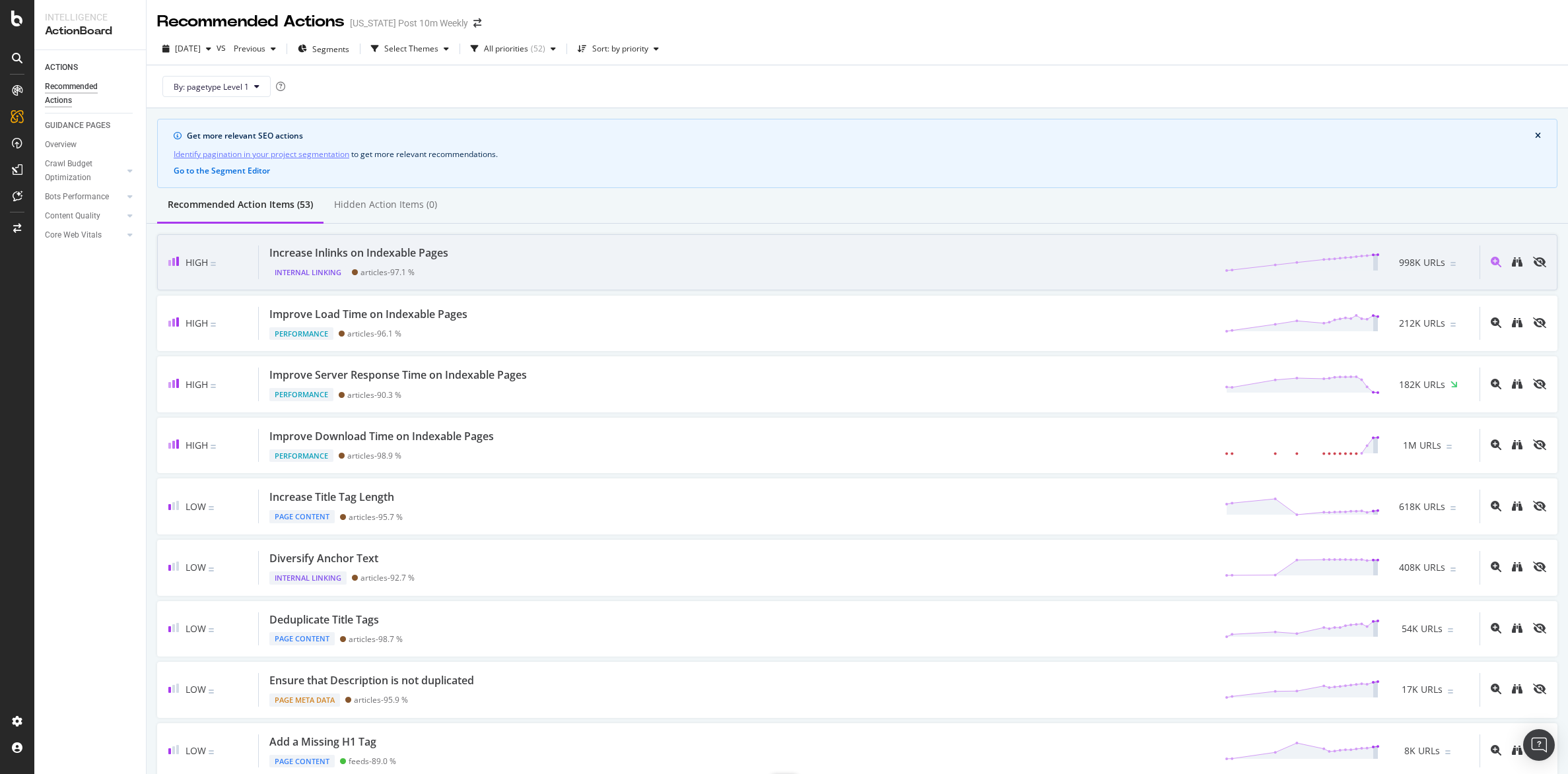
click at [402, 251] on div "Increase Inlinks on Indexable Pages" at bounding box center [359, 253] width 179 height 16
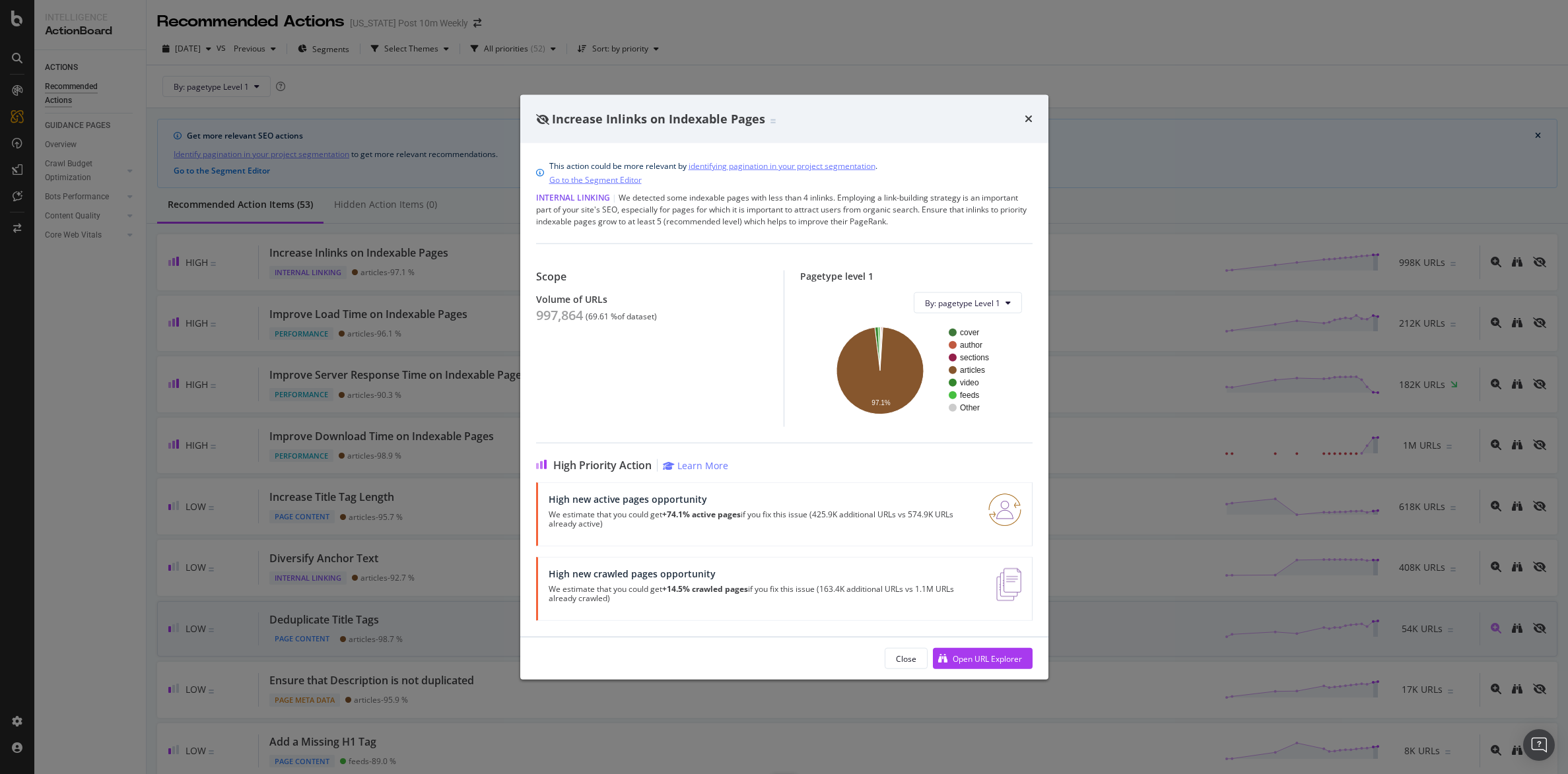
drag, startPoint x: 905, startPoint y: 661, endPoint x: 894, endPoint y: 637, distance: 26.4
click at [907, 661] on div "Close" at bounding box center [906, 658] width 21 height 11
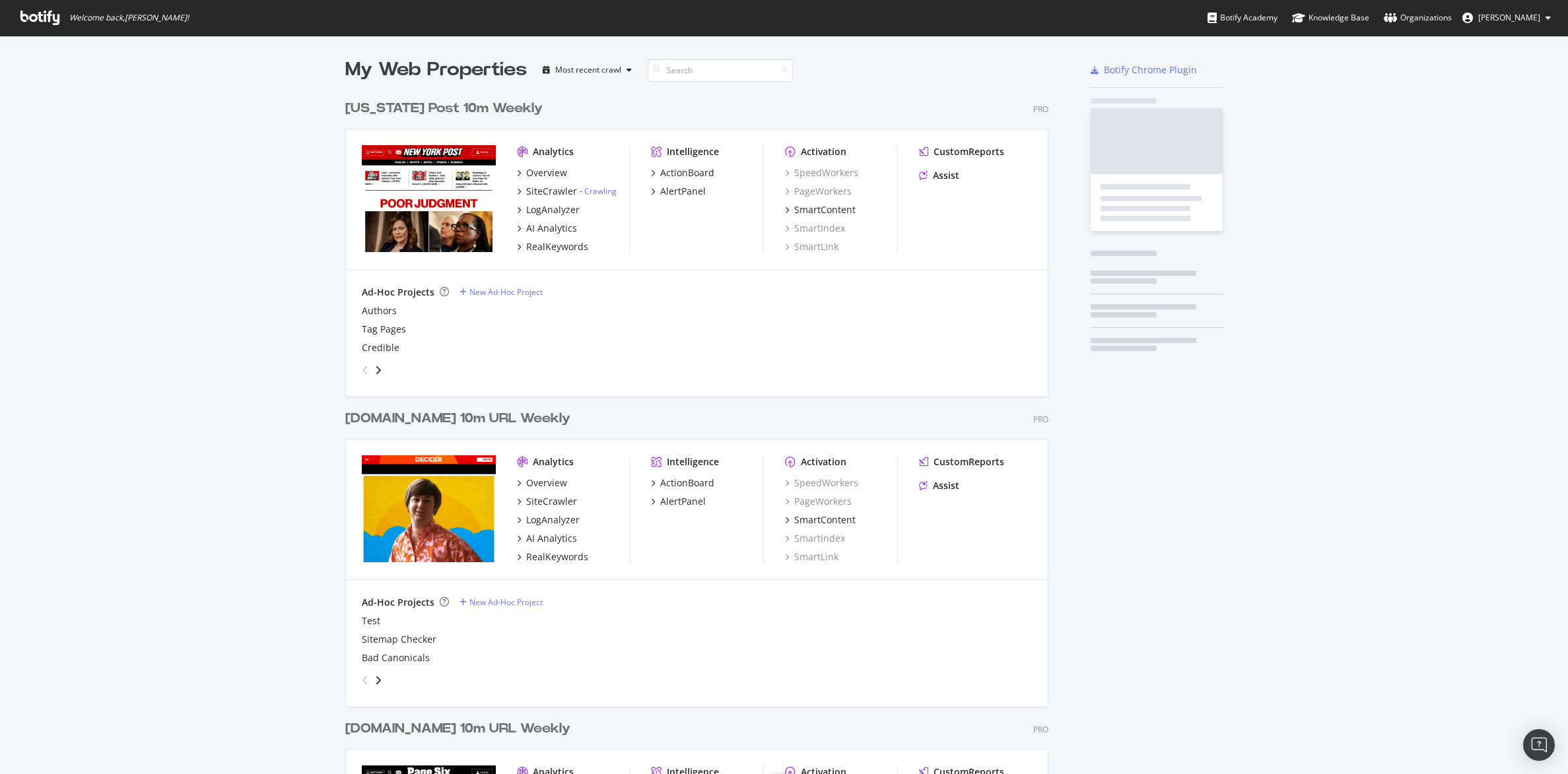
scroll to position [1569, 701]
